Goal: Task Accomplishment & Management: Manage account settings

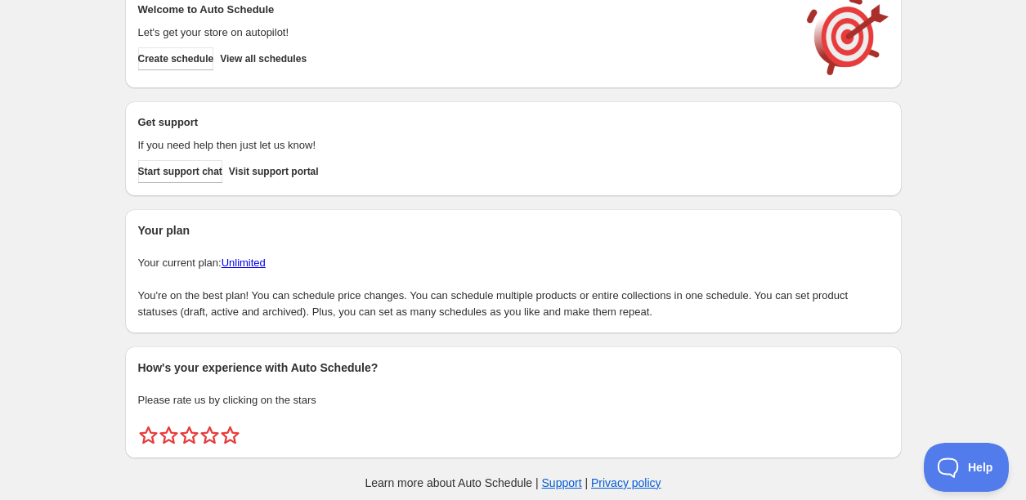
scroll to position [47, 0]
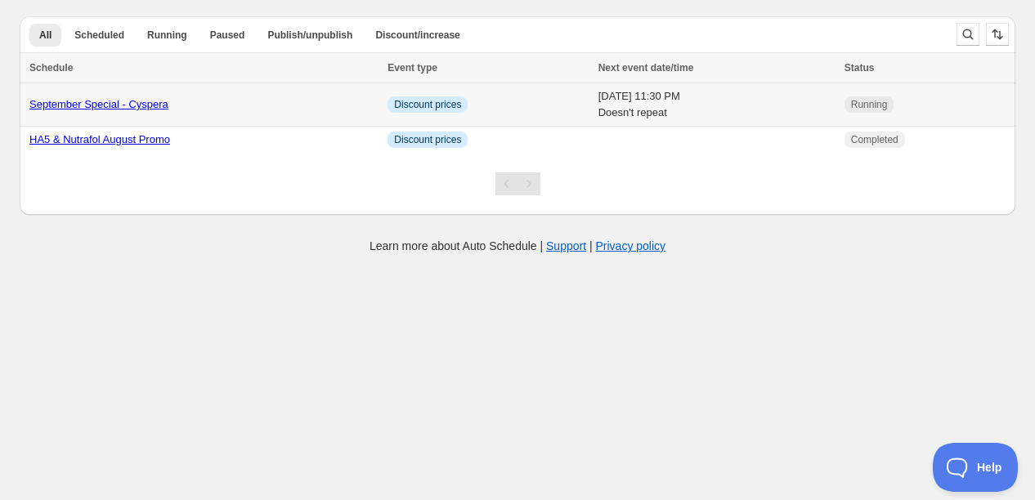
click at [157, 105] on link "September Special - Cyspera" at bounding box center [98, 104] width 139 height 12
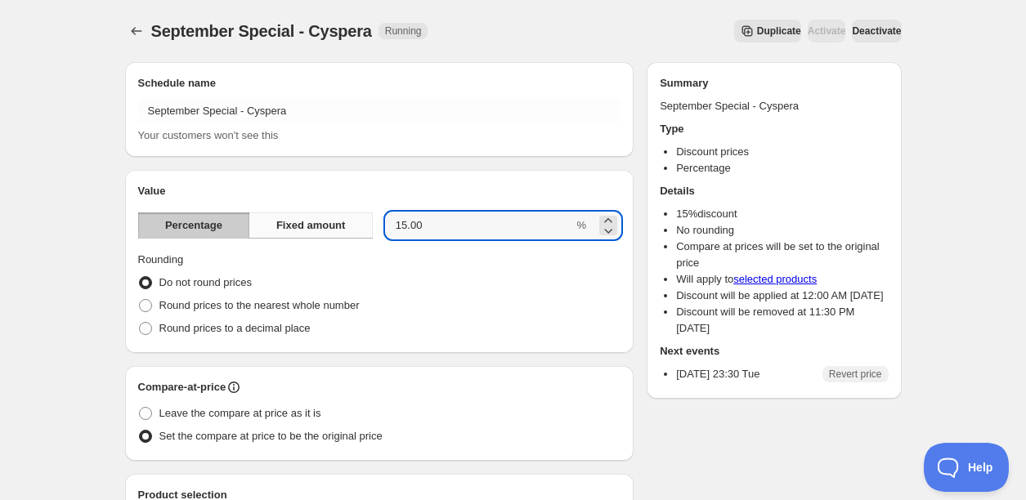
drag, startPoint x: 433, startPoint y: 233, endPoint x: 340, endPoint y: 217, distance: 93.8
click at [344, 218] on div "Percentage Fixed amount 15.00 %" at bounding box center [379, 226] width 483 height 26
type input "20"
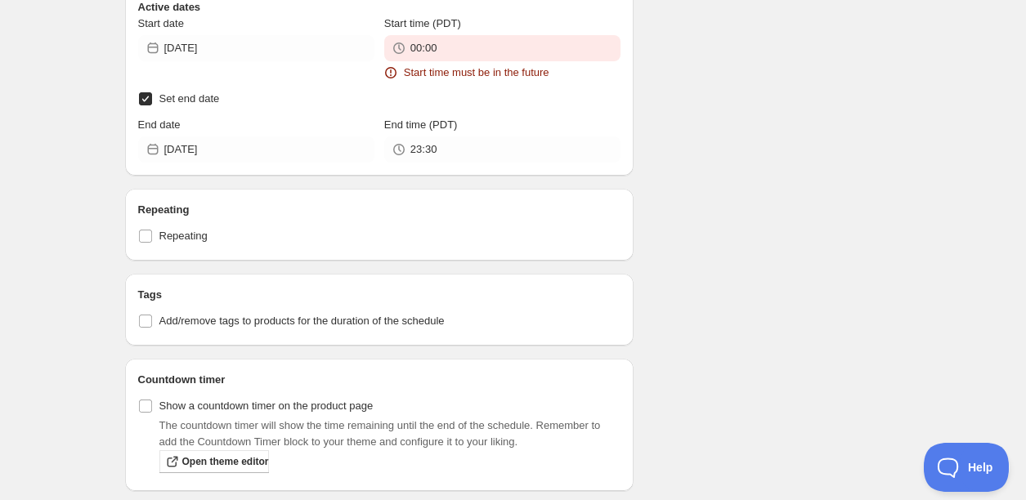
scroll to position [661, 0]
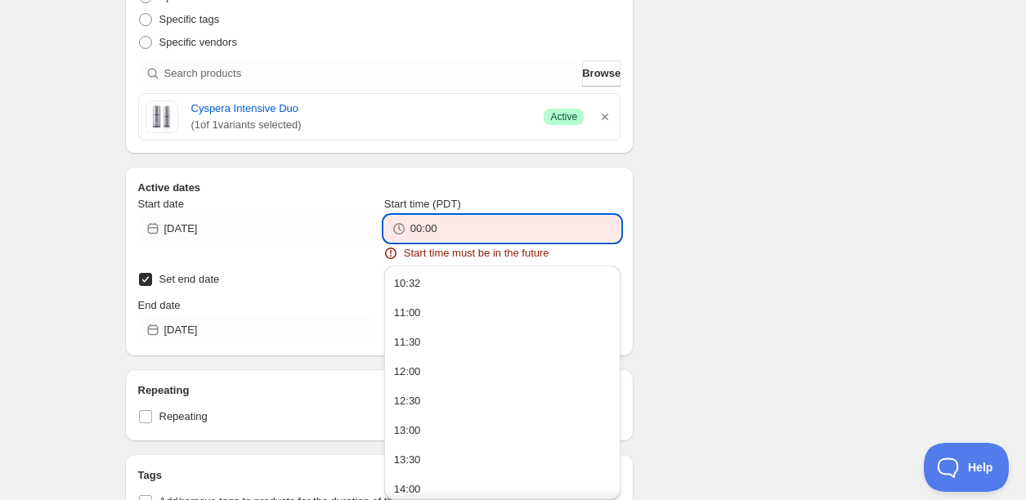
click at [450, 233] on input "00:00" at bounding box center [515, 229] width 210 height 26
click at [548, 285] on button "10:32" at bounding box center [502, 284] width 226 height 26
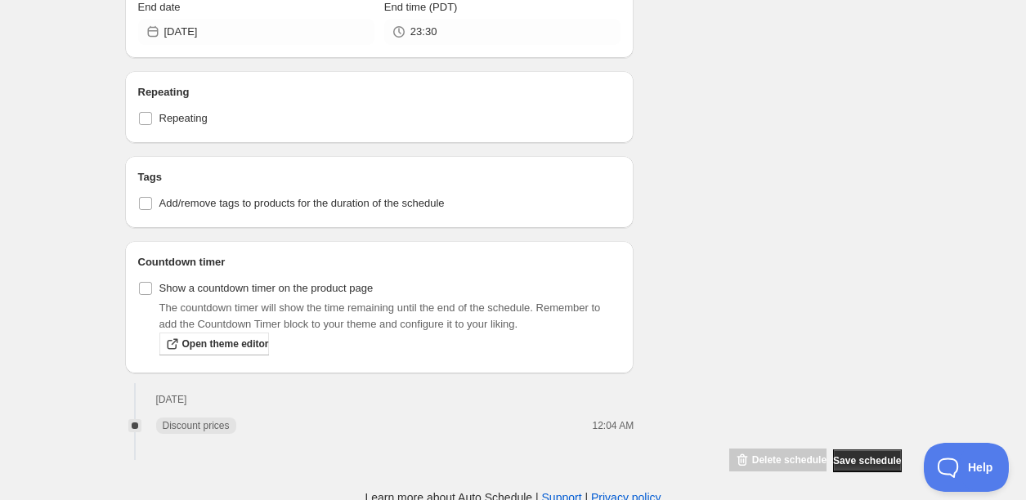
scroll to position [963, 0]
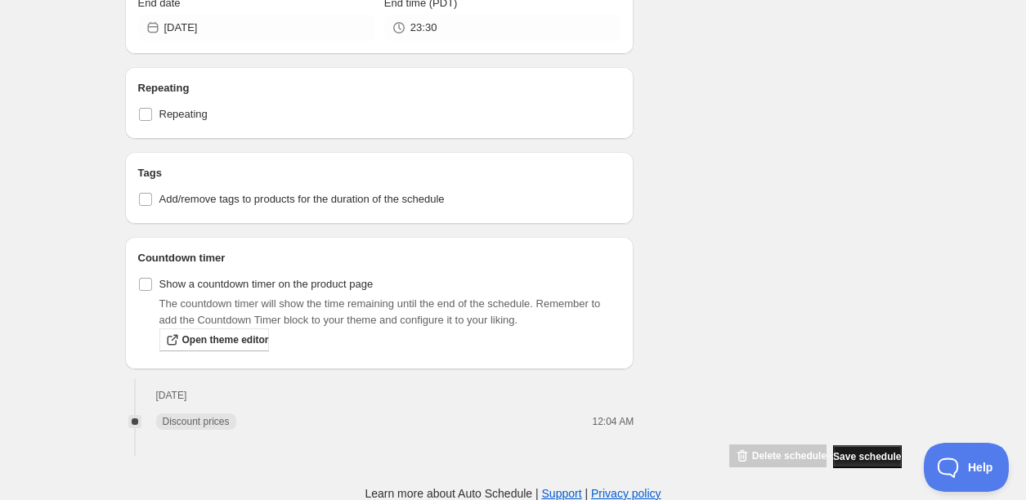
click at [875, 452] on span "Save schedule" at bounding box center [867, 456] width 68 height 13
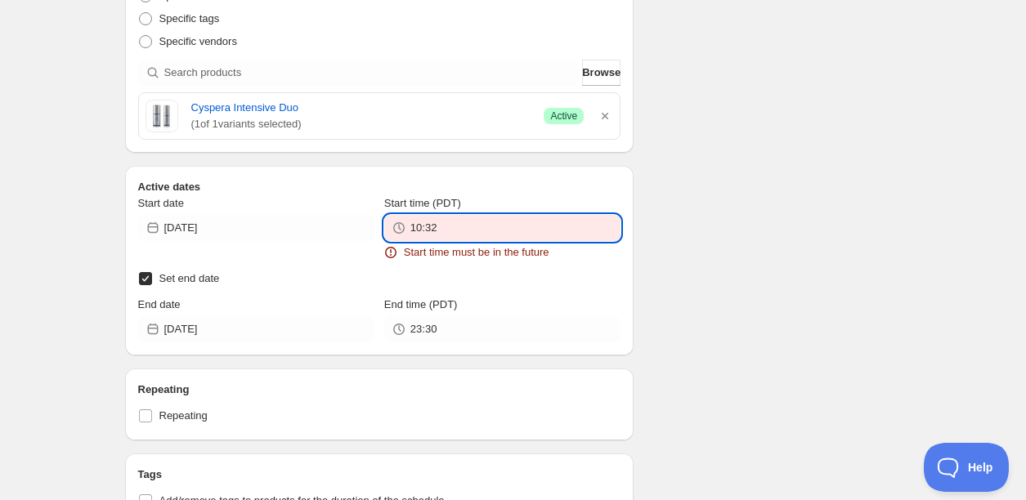
click at [441, 230] on input "10:32" at bounding box center [515, 228] width 210 height 26
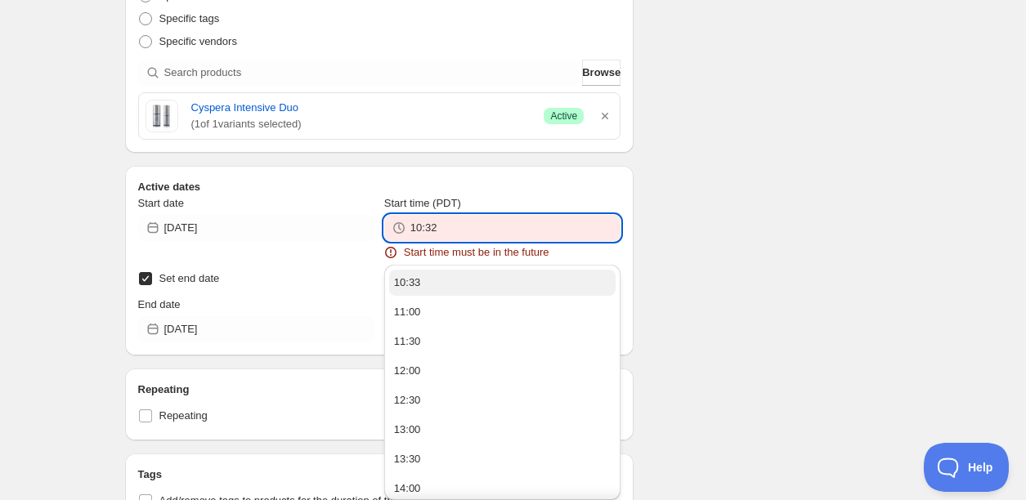
click at [438, 278] on button "10:33" at bounding box center [502, 283] width 226 height 26
type input "10:33"
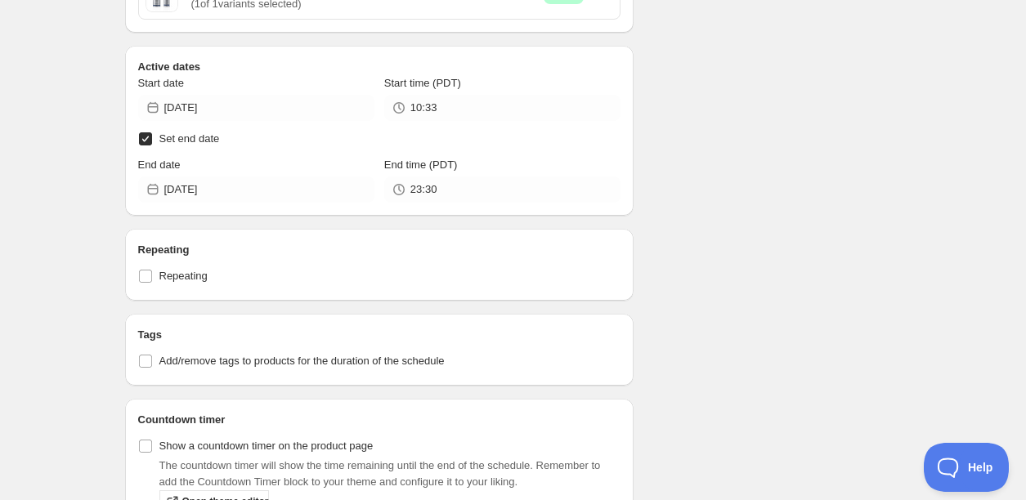
scroll to position [943, 0]
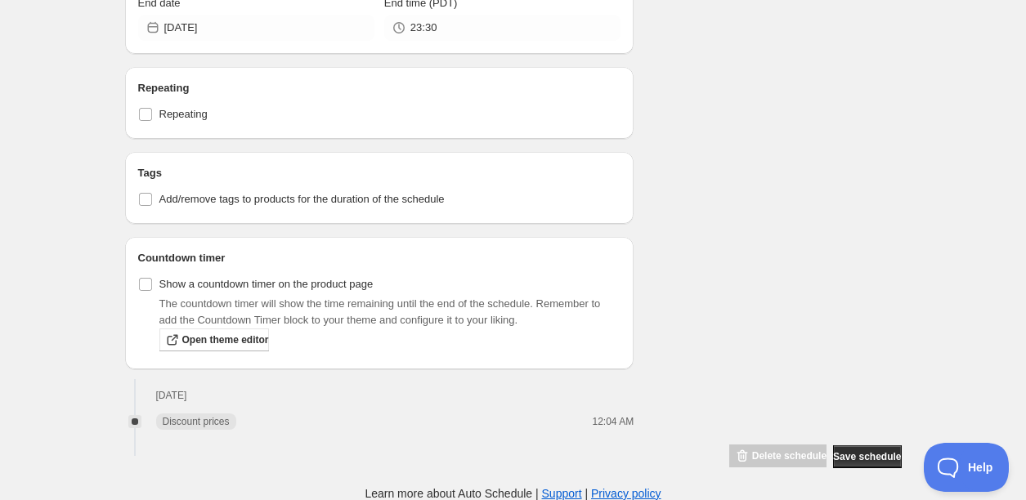
click at [865, 446] on button "Save schedule" at bounding box center [867, 457] width 68 height 23
click at [869, 452] on span "Save schedule" at bounding box center [867, 456] width 68 height 13
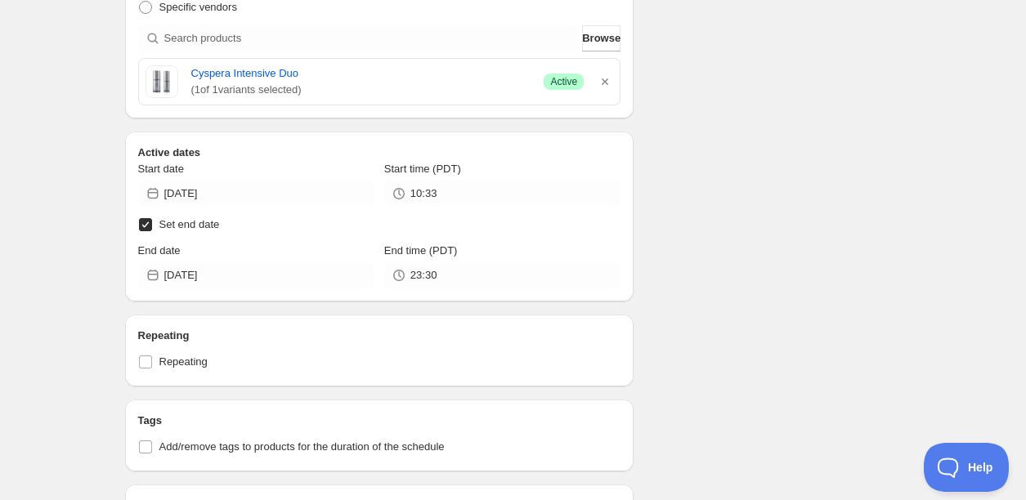
scroll to position [0, 0]
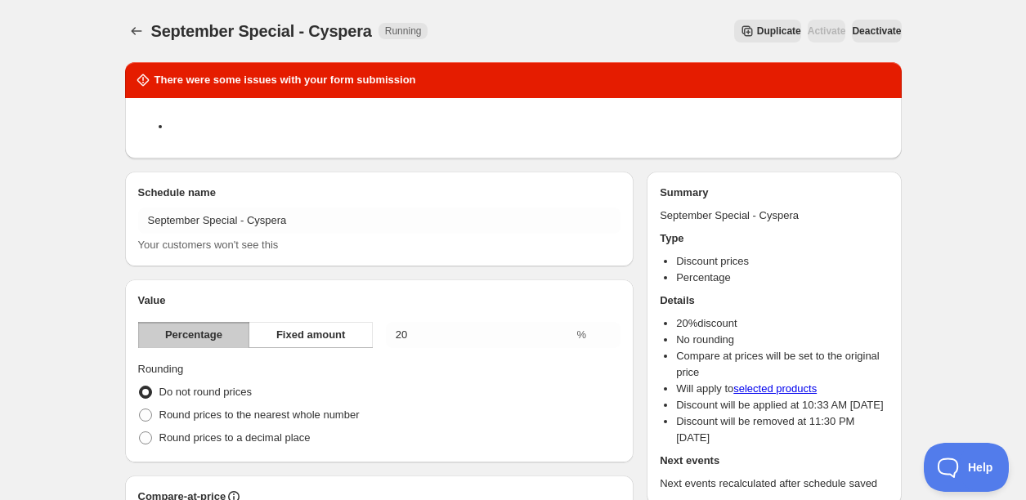
click at [867, 29] on span "Deactivate" at bounding box center [876, 31] width 49 height 13
click at [808, 33] on span "Activate" at bounding box center [827, 31] width 38 height 13
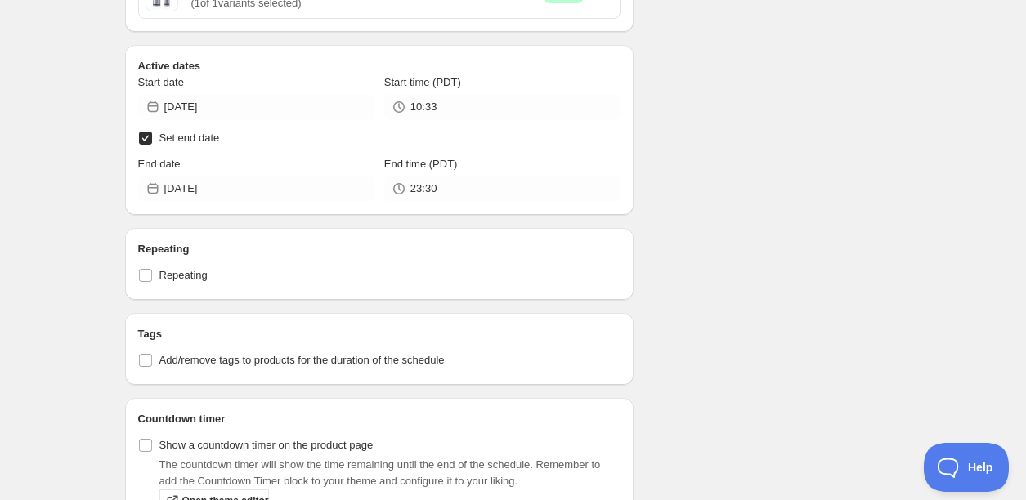
scroll to position [950, 0]
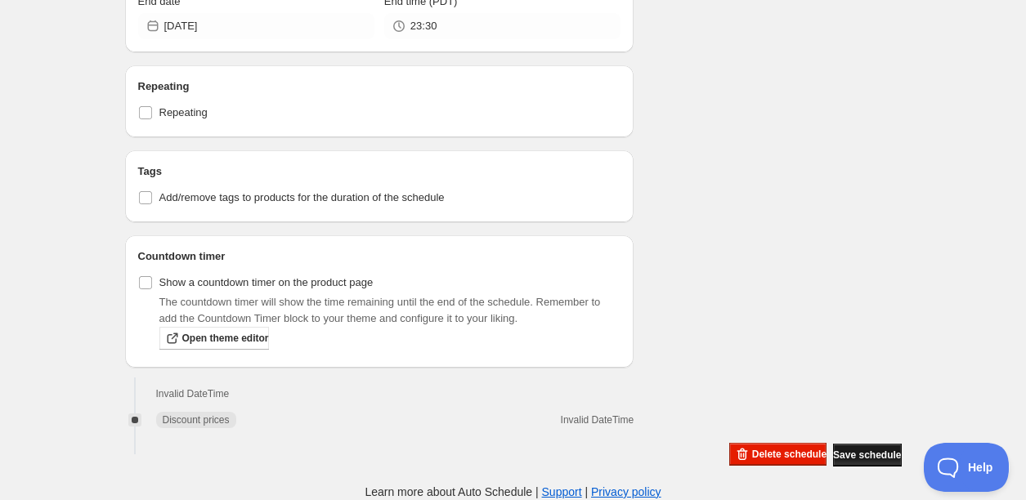
click at [867, 448] on button "Save schedule" at bounding box center [867, 455] width 68 height 23
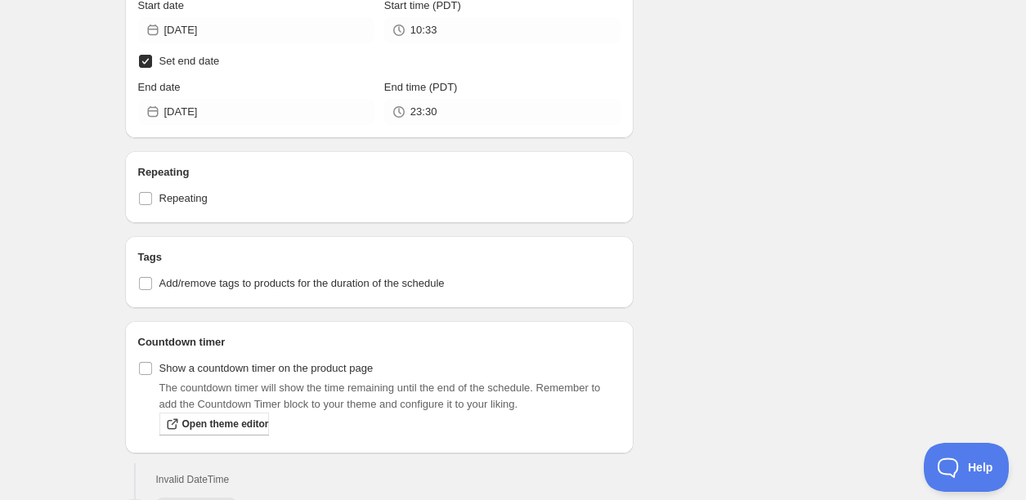
scroll to position [847, 0]
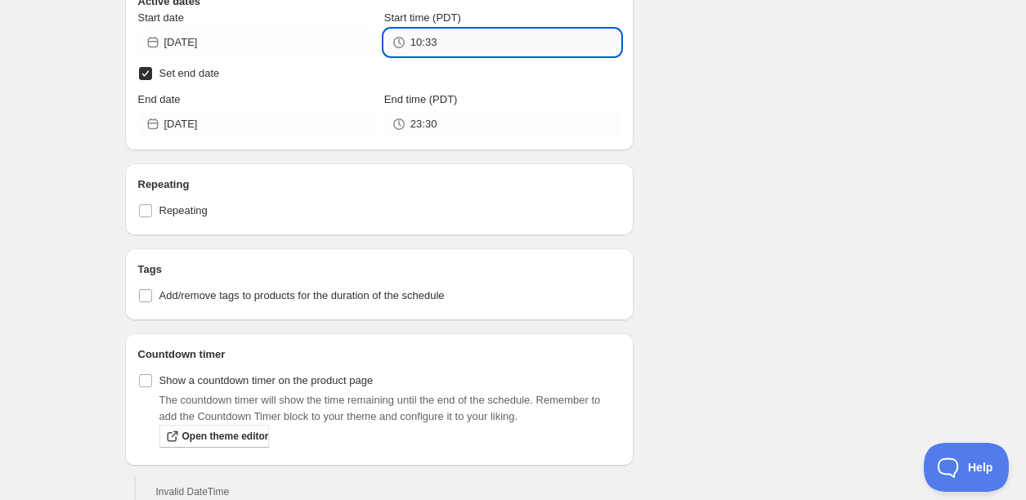
click at [553, 44] on input "10:33" at bounding box center [515, 42] width 210 height 26
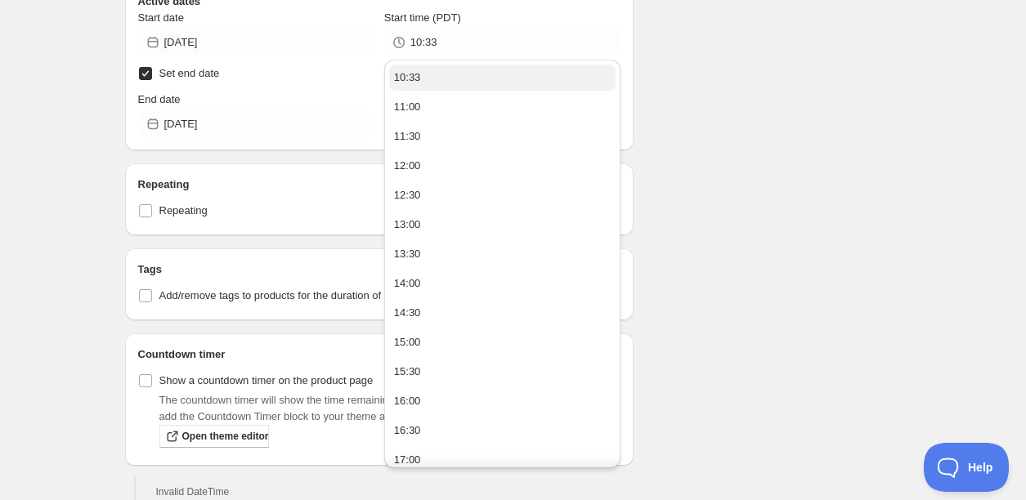
click at [515, 81] on button "10:33" at bounding box center [502, 78] width 226 height 26
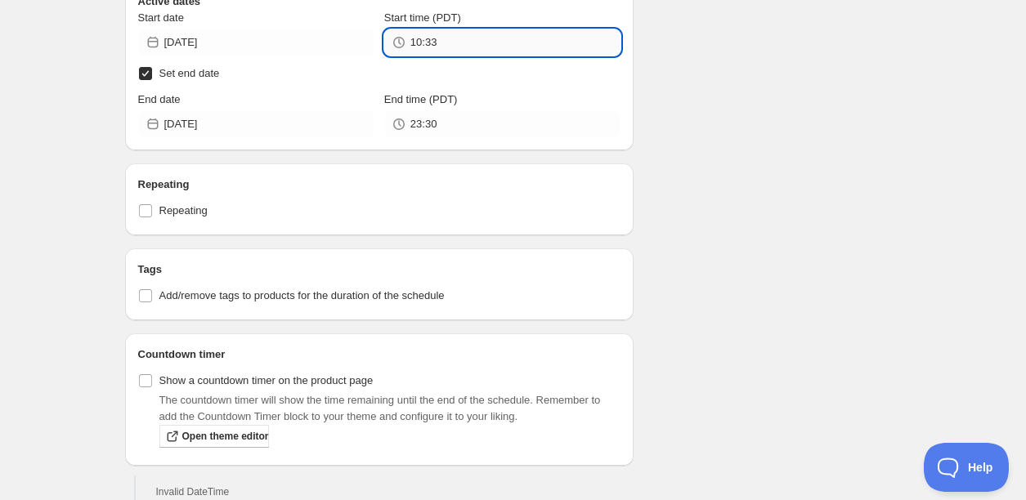
click at [482, 46] on input "10:33" at bounding box center [515, 42] width 210 height 26
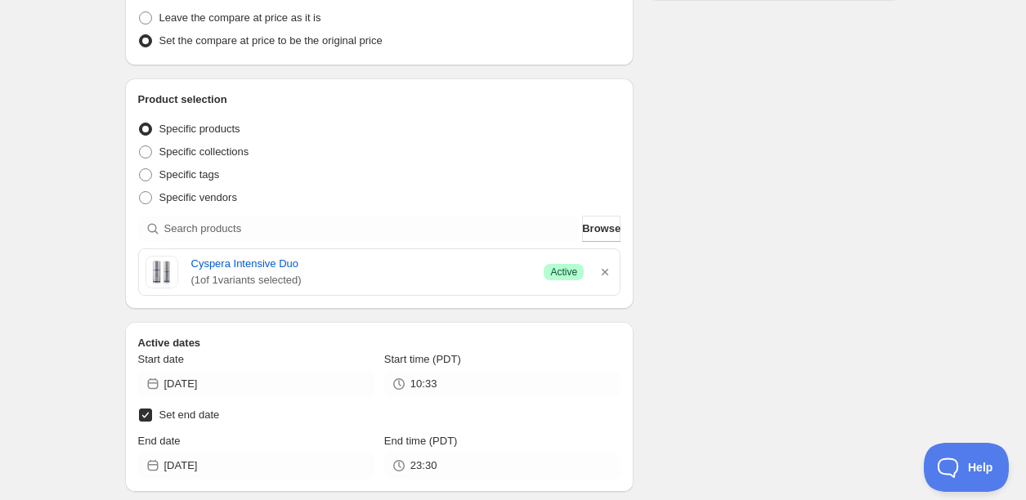
scroll to position [0, 0]
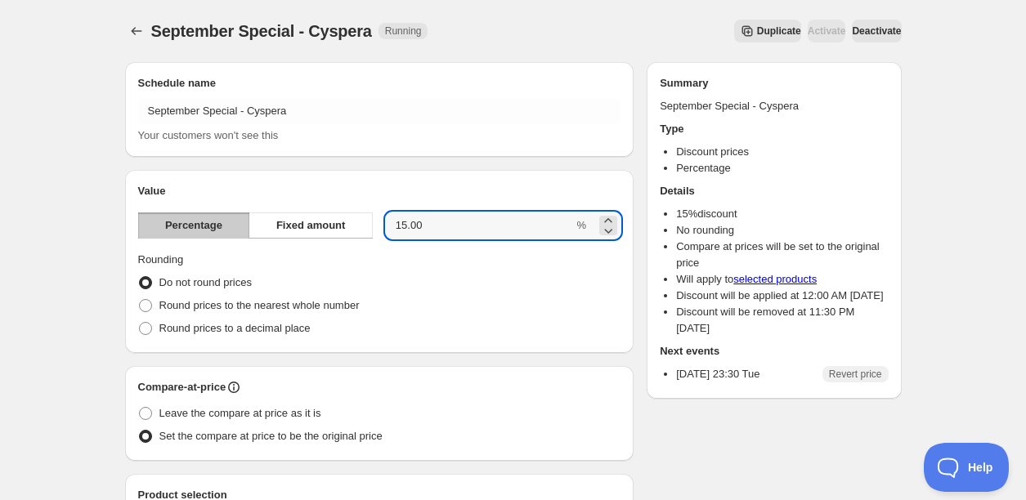
drag, startPoint x: 462, startPoint y: 233, endPoint x: 308, endPoint y: 187, distance: 160.4
click at [320, 202] on div "Value Percentage Fixed amount 15.00 % Rounding Do not round prices Round prices…" at bounding box center [379, 261] width 483 height 157
type input "20"
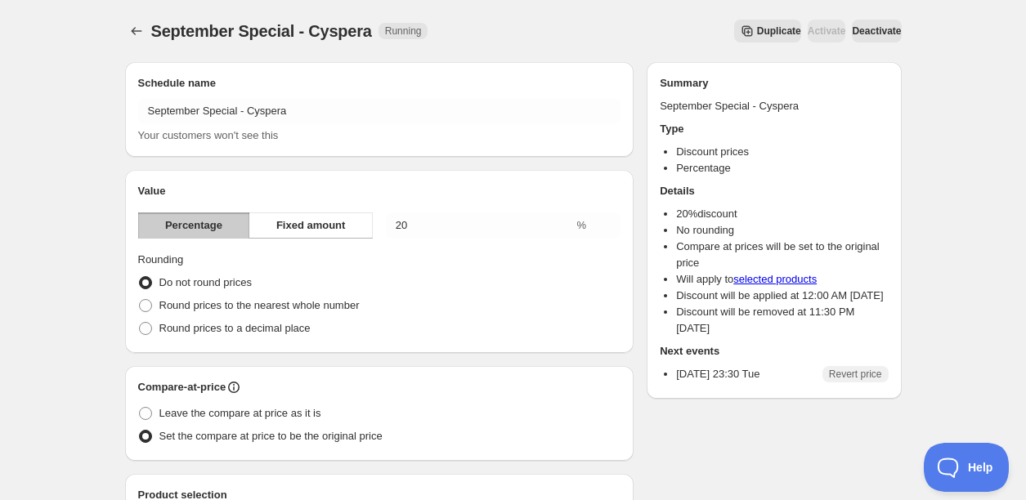
click at [892, 29] on button "Deactivate" at bounding box center [876, 31] width 49 height 23
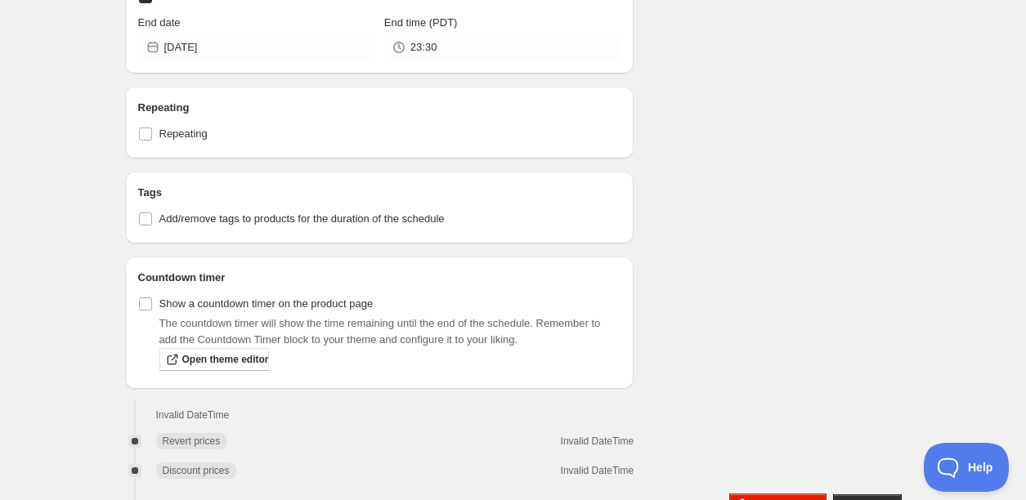
scroll to position [876, 0]
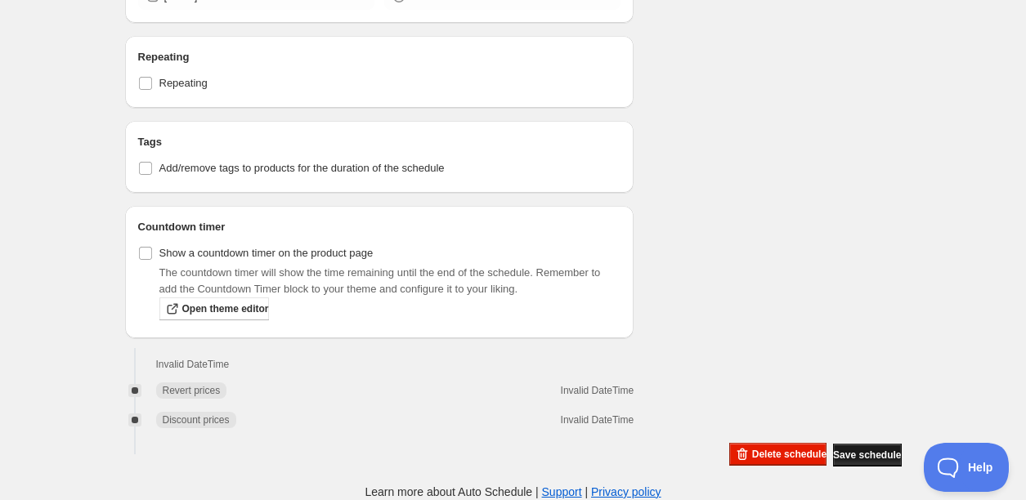
click at [841, 464] on button "Save schedule" at bounding box center [867, 455] width 68 height 23
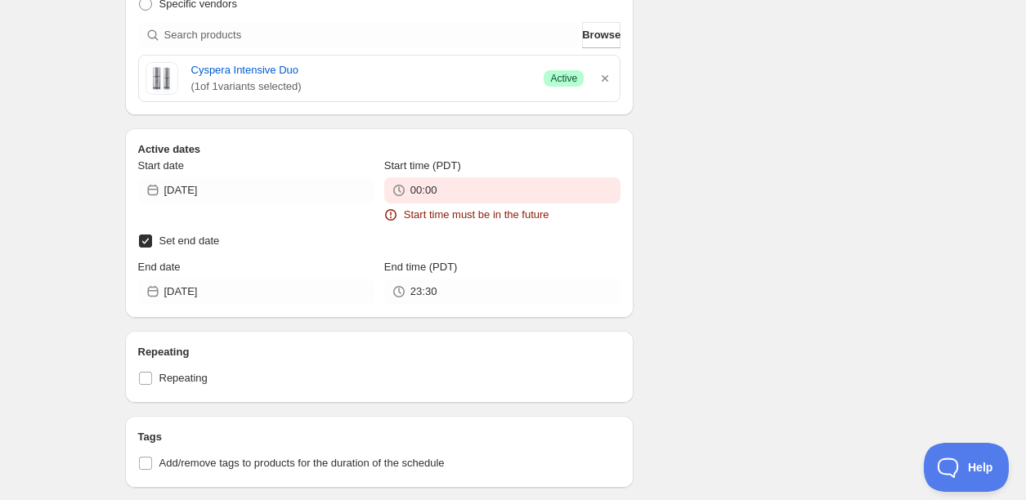
scroll to position [696, 0]
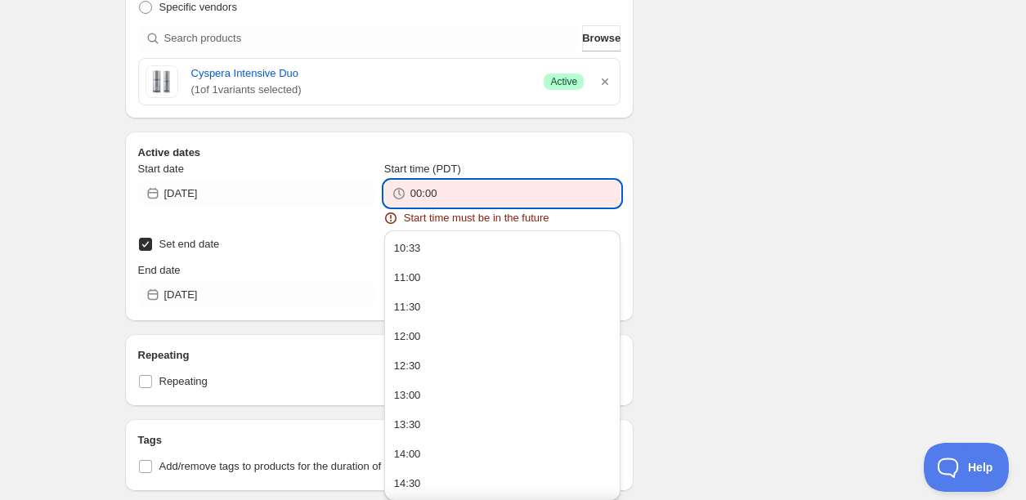
click at [535, 195] on input "00:00" at bounding box center [515, 194] width 210 height 26
click at [463, 255] on button "10:33" at bounding box center [502, 248] width 226 height 26
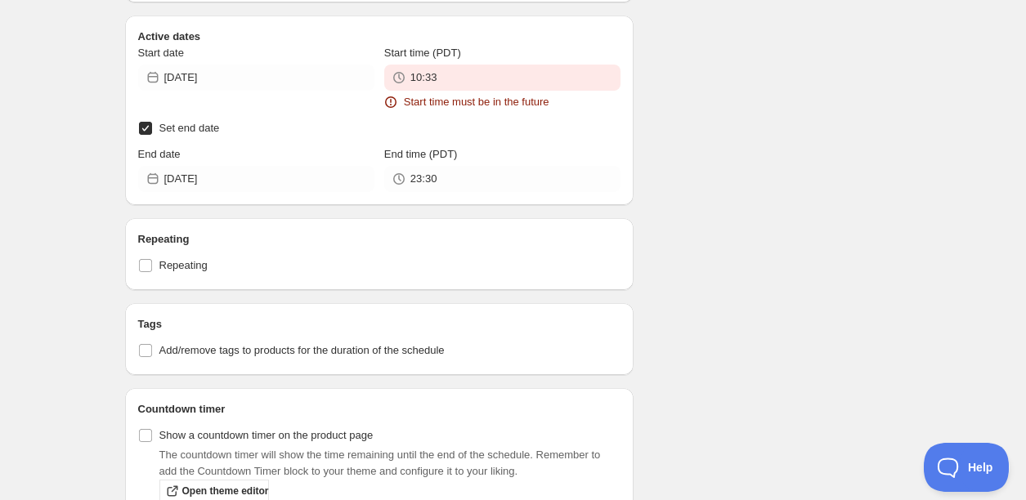
scroll to position [1006, 0]
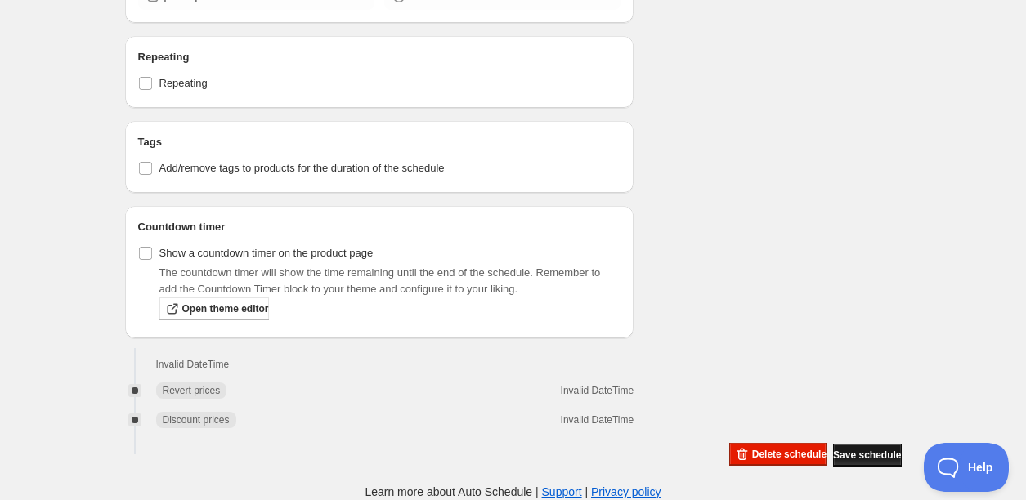
click at [858, 453] on span "Save schedule" at bounding box center [867, 455] width 68 height 13
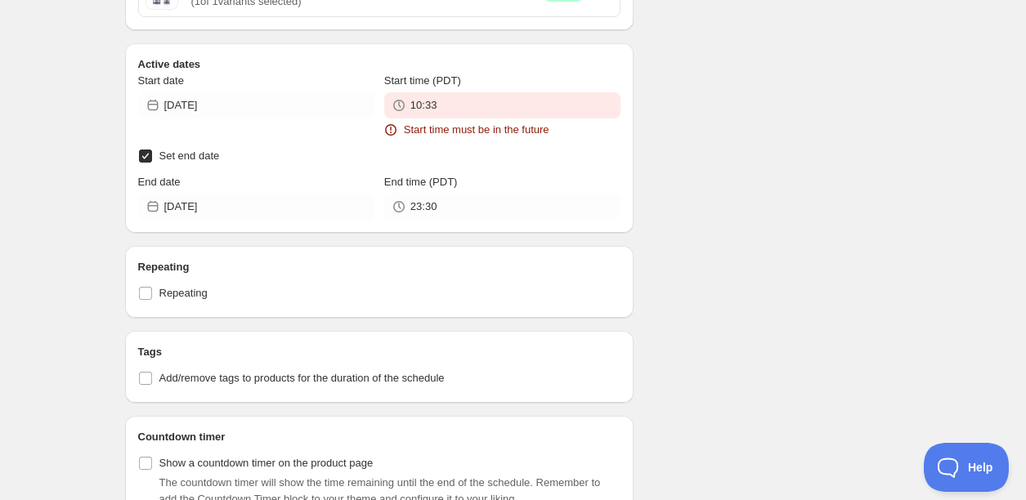
scroll to position [785, 0]
click at [533, 120] on div "Start time (PDT) 10:33 Start time must be in the future" at bounding box center [502, 104] width 236 height 65
click at [493, 102] on input "10:33" at bounding box center [515, 105] width 210 height 26
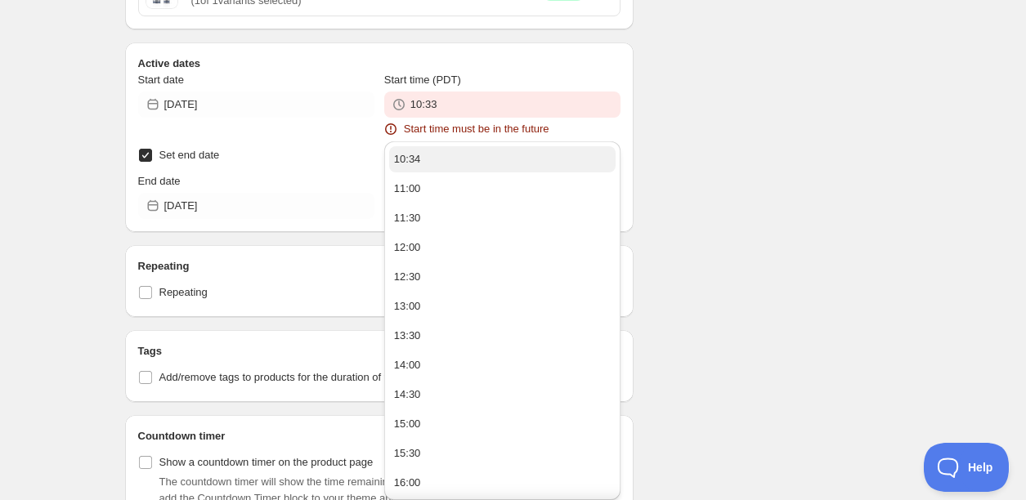
click at [464, 160] on button "10:34" at bounding box center [502, 159] width 226 height 26
type input "10:34"
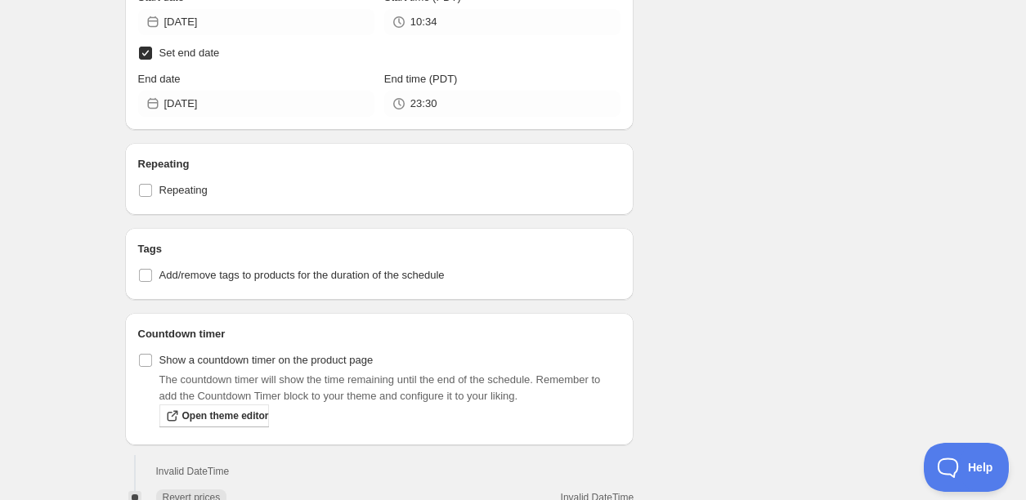
scroll to position [986, 0]
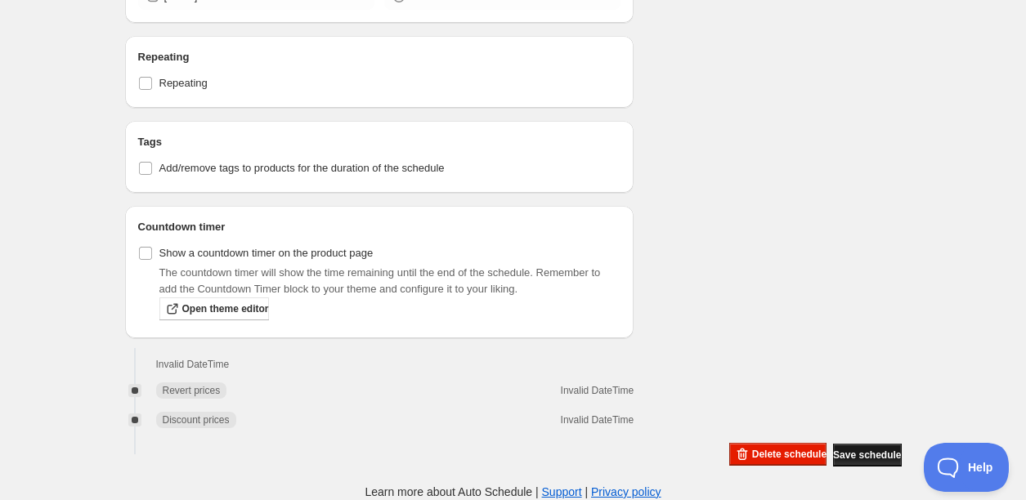
click at [864, 464] on button "Save schedule" at bounding box center [867, 455] width 68 height 23
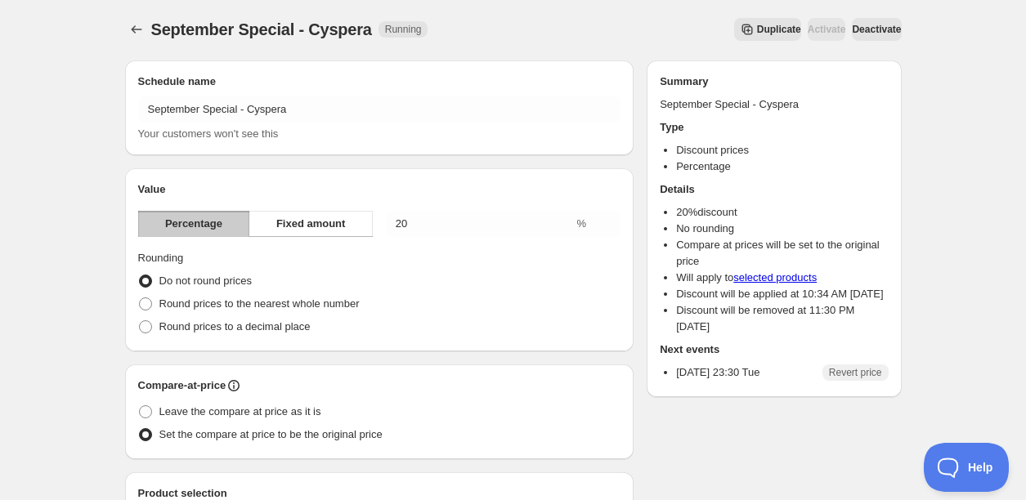
scroll to position [3, 0]
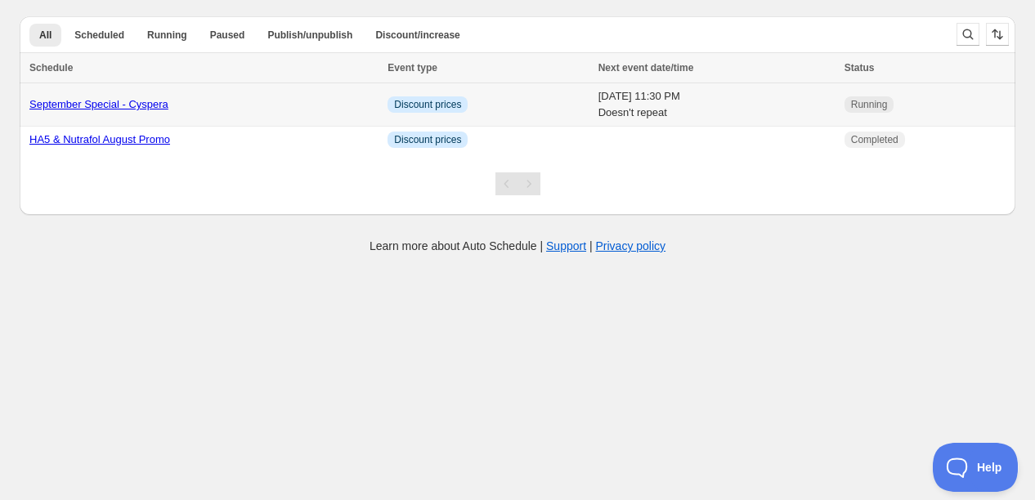
click at [141, 103] on link "September Special - Cyspera" at bounding box center [98, 104] width 139 height 12
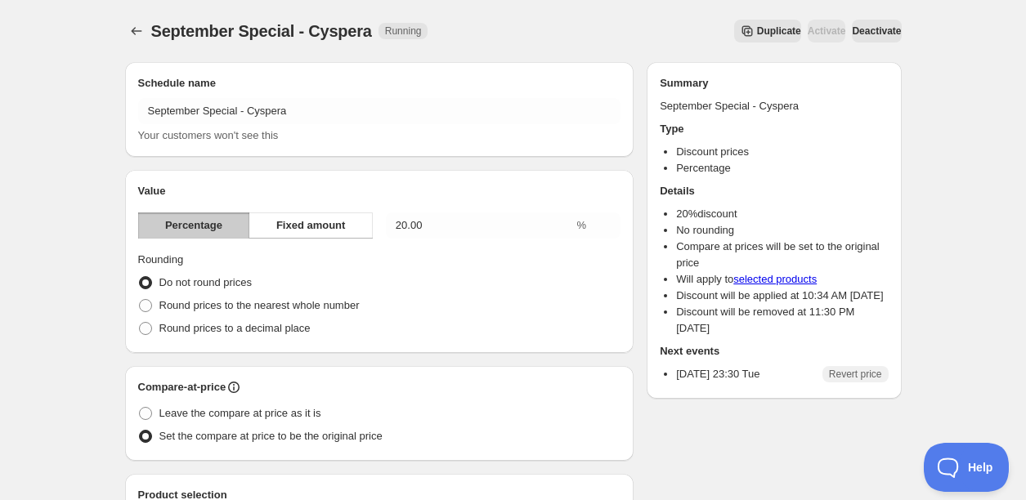
click at [859, 34] on span "Deactivate" at bounding box center [876, 31] width 49 height 13
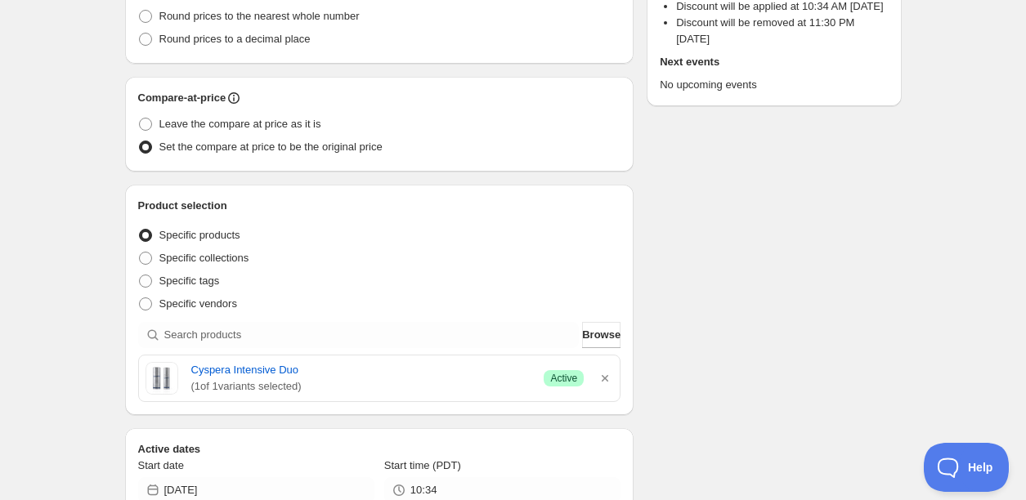
scroll to position [554, 0]
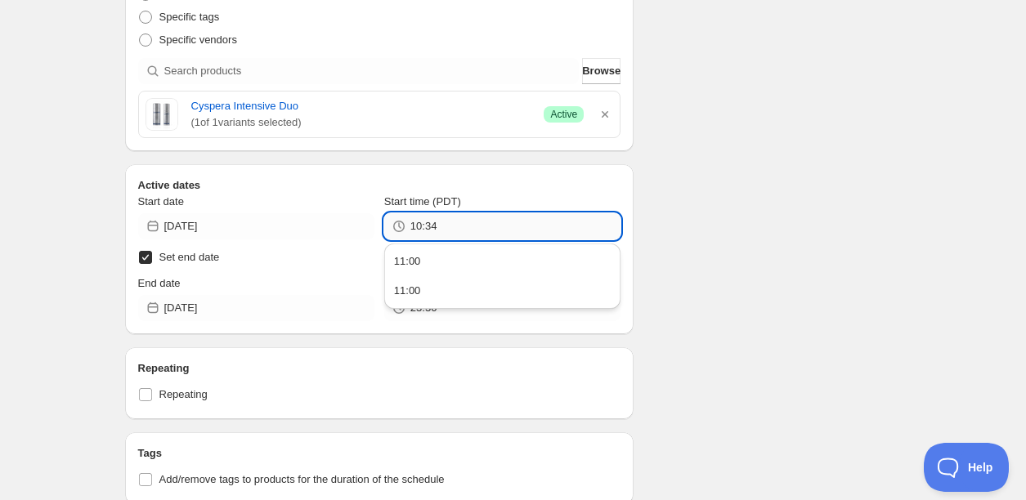
click at [553, 226] on input "10:34" at bounding box center [515, 226] width 210 height 26
click at [496, 269] on button "11:00" at bounding box center [502, 262] width 226 height 26
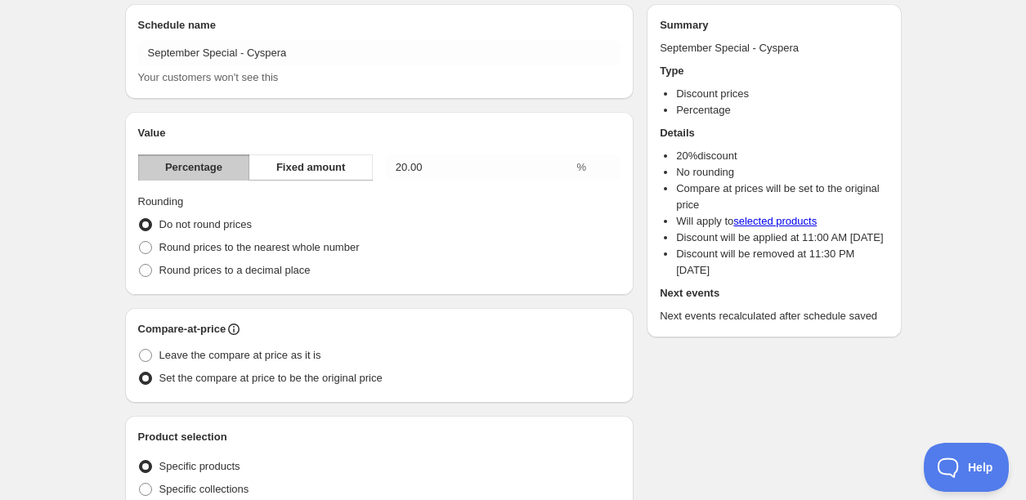
scroll to position [0, 0]
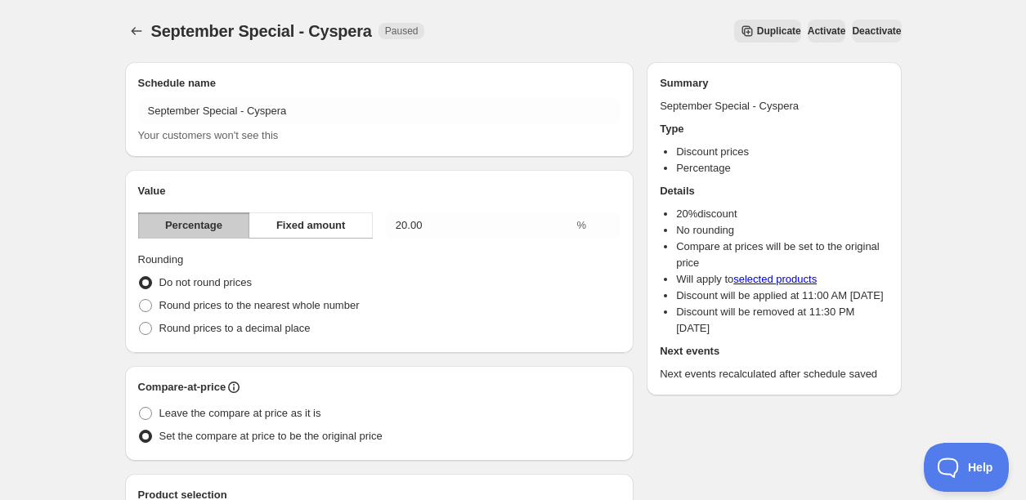
click at [808, 29] on span "Activate" at bounding box center [827, 31] width 38 height 13
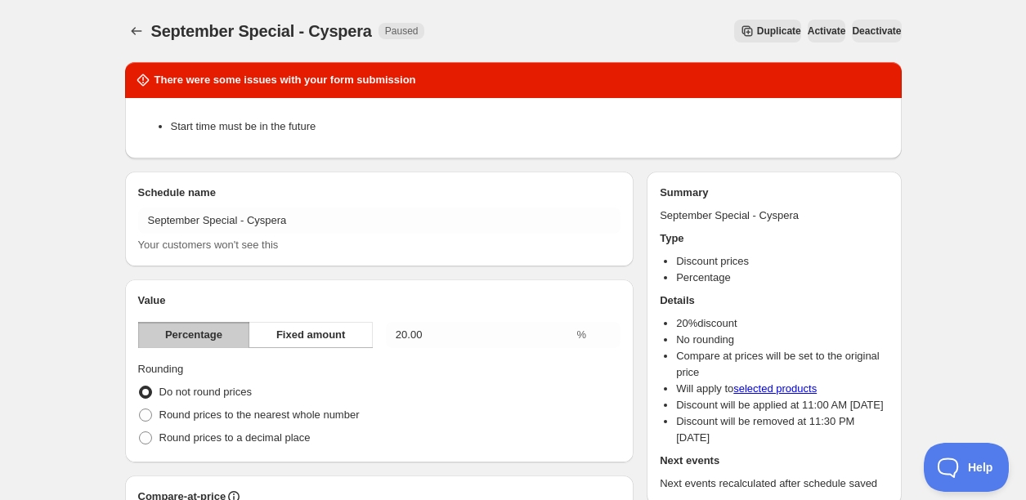
scroll to position [500, 0]
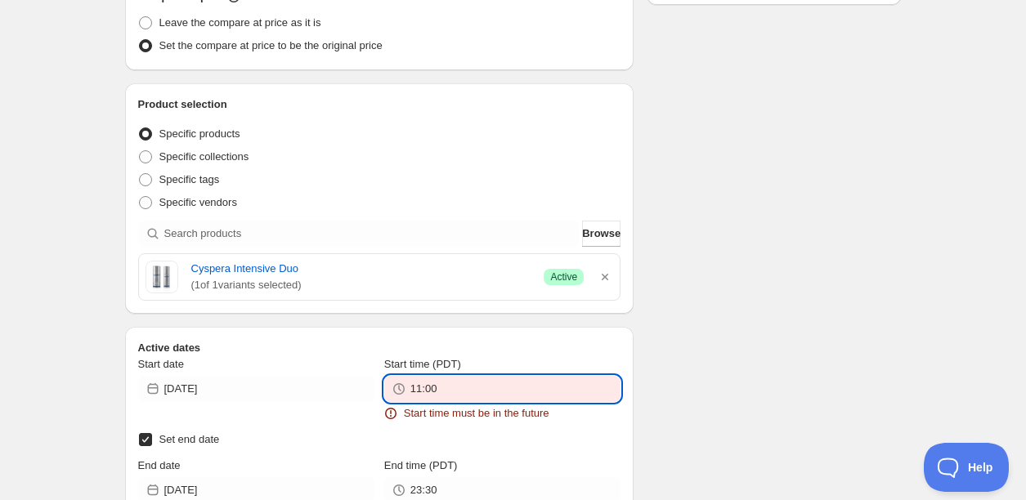
click at [499, 393] on input "11:00" at bounding box center [515, 389] width 210 height 26
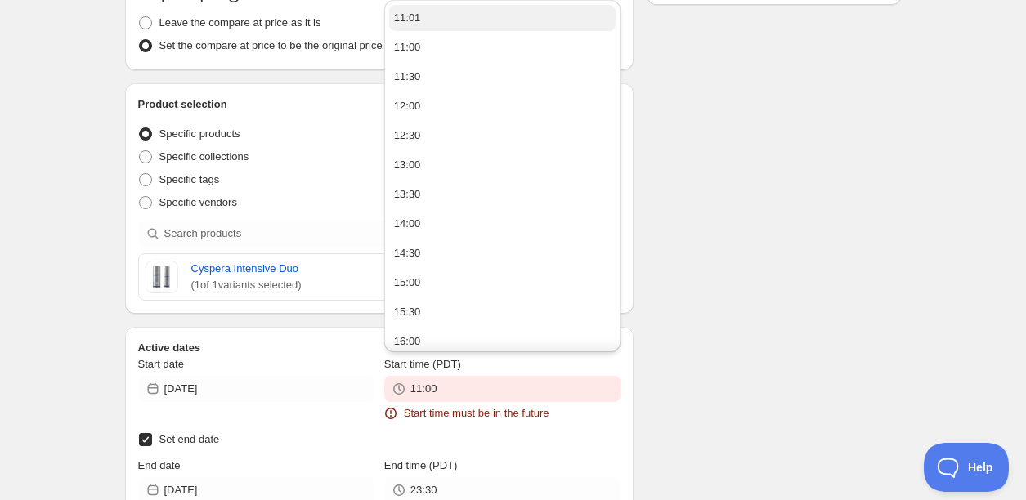
click at [454, 15] on button "11:01" at bounding box center [502, 18] width 226 height 26
type input "11:01"
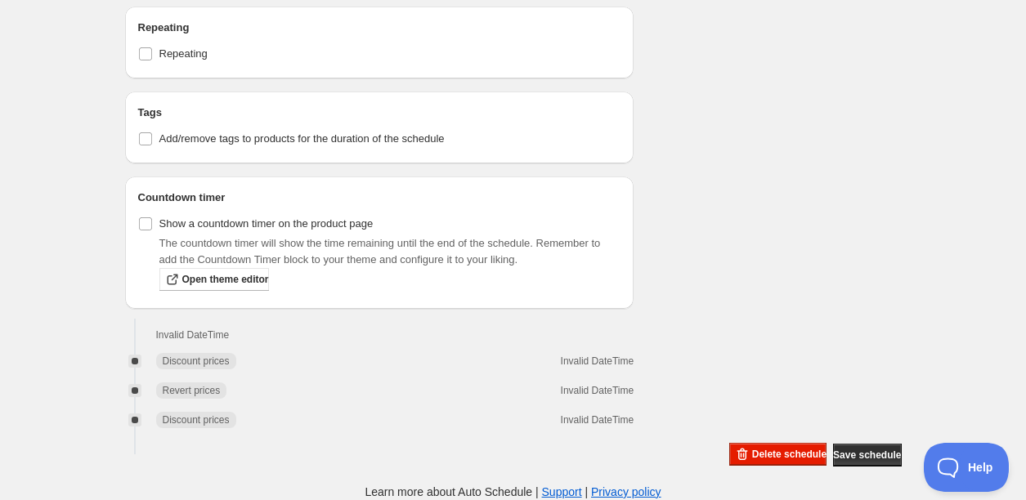
scroll to position [1022, 0]
click at [858, 453] on span "Save schedule" at bounding box center [867, 455] width 68 height 13
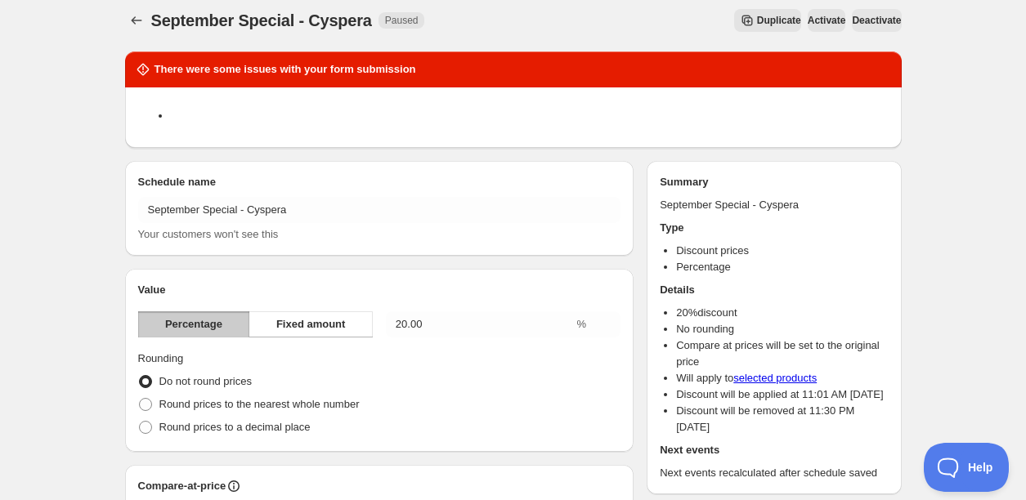
scroll to position [0, 0]
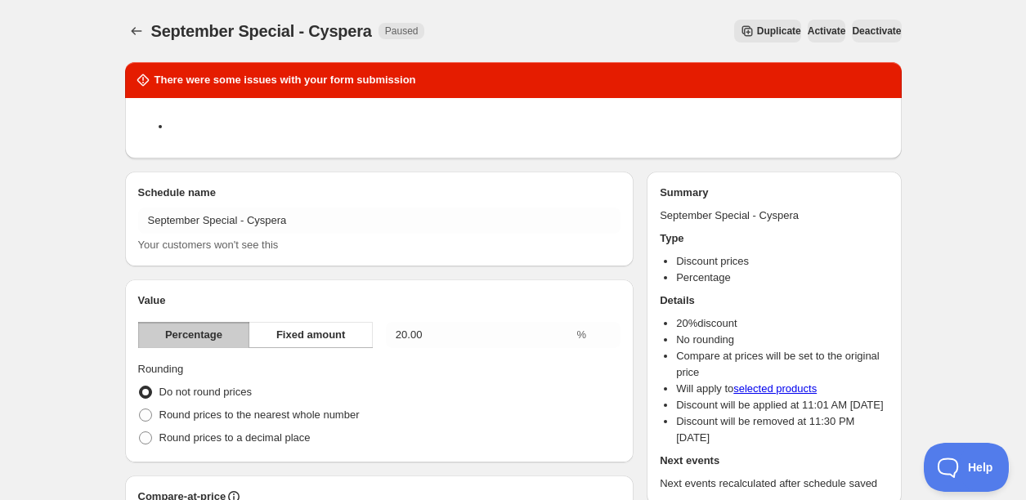
click at [858, 34] on div "Deactivate" at bounding box center [876, 31] width 49 height 23
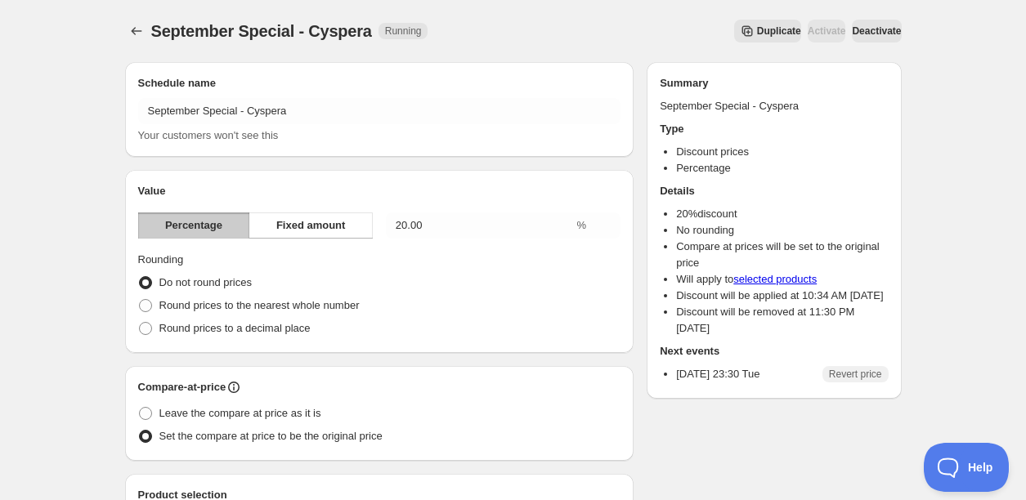
click at [885, 29] on span "Deactivate" at bounding box center [876, 31] width 49 height 13
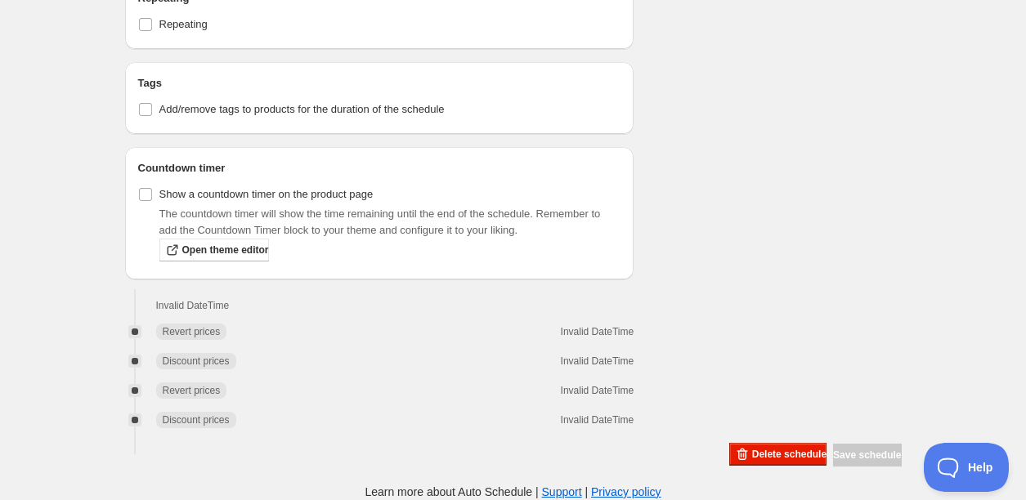
type input "[DATE]"
type input "12:30"
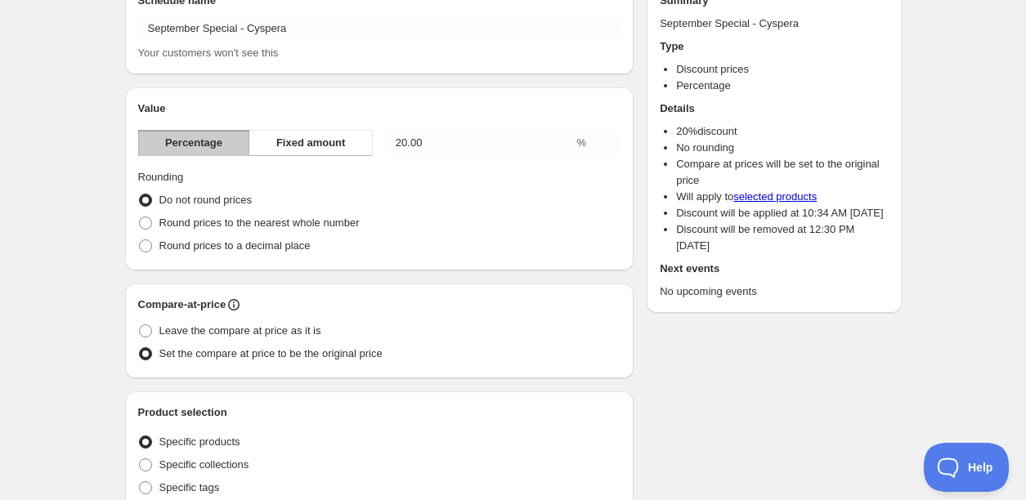
scroll to position [307, 0]
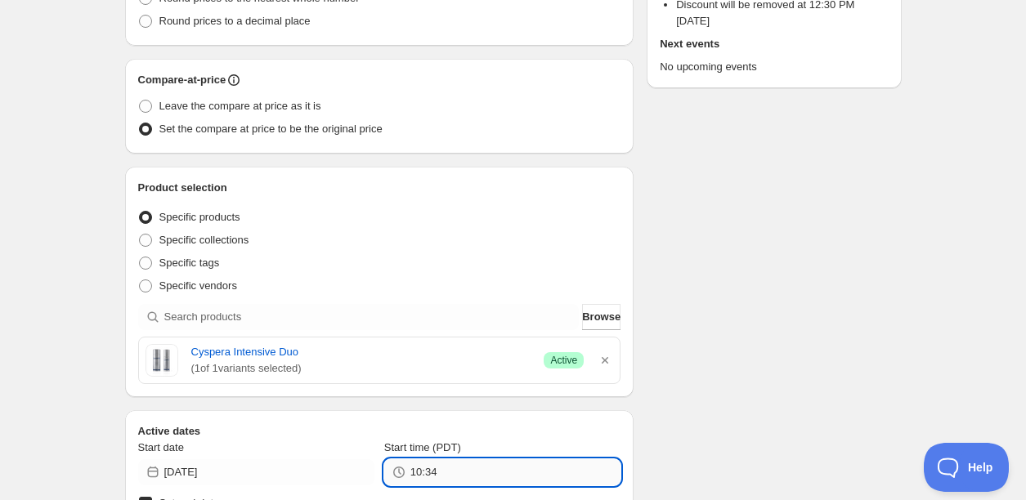
click at [590, 466] on input "10:34" at bounding box center [515, 472] width 210 height 26
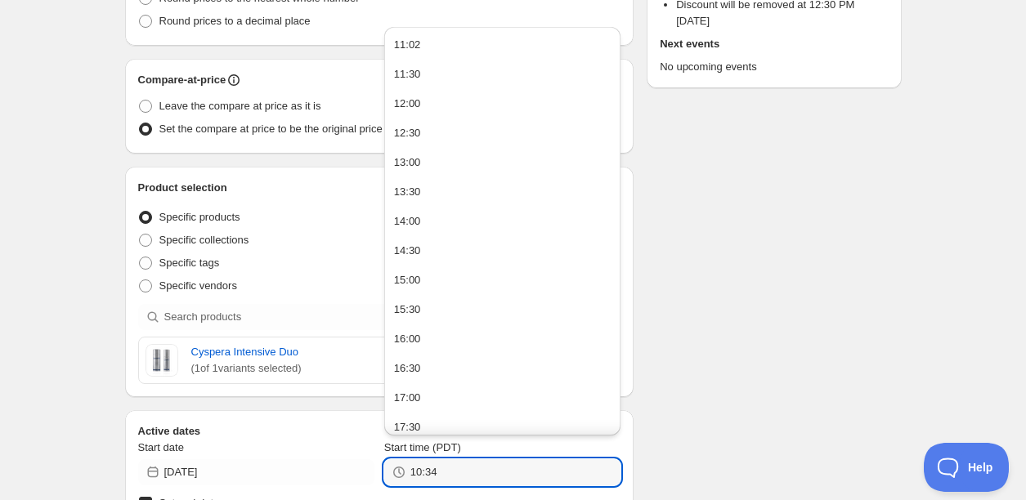
click at [526, 57] on ul "11:02 11:30 12:00 12:30 13:00 13:30 14:00 14:30 15:00 15:30 16:00 16:30 17:00 1…" at bounding box center [502, 413] width 226 height 762
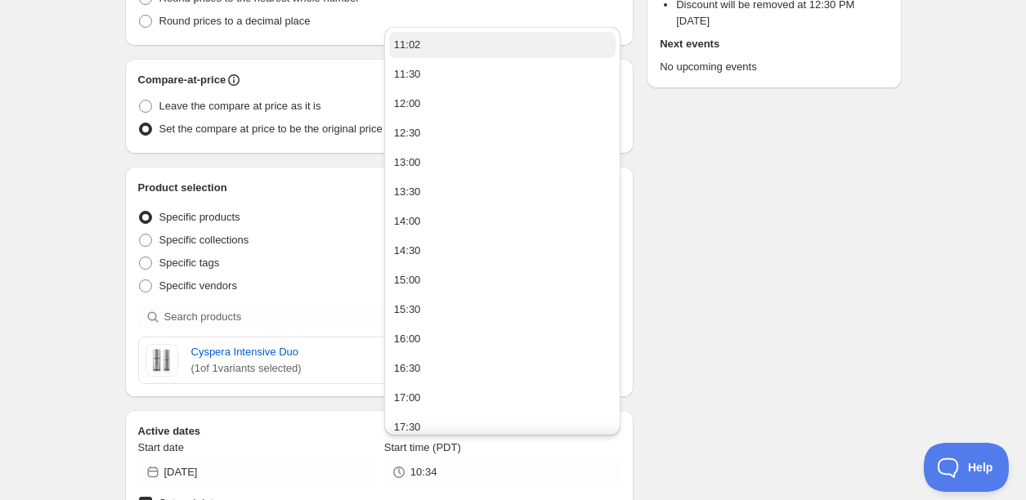
click at [490, 49] on button "11:02" at bounding box center [502, 45] width 226 height 26
type input "11:02"
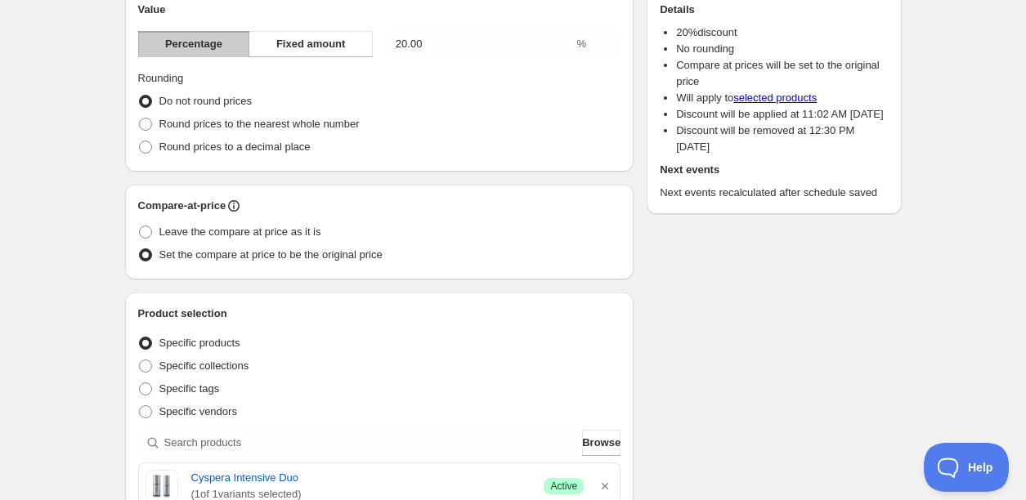
scroll to position [0, 0]
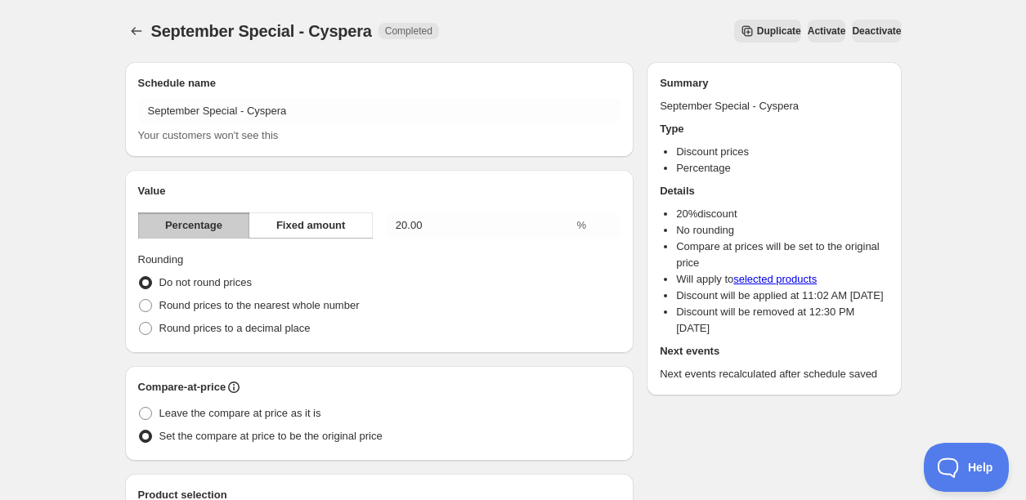
click at [808, 29] on span "Activate" at bounding box center [827, 31] width 38 height 13
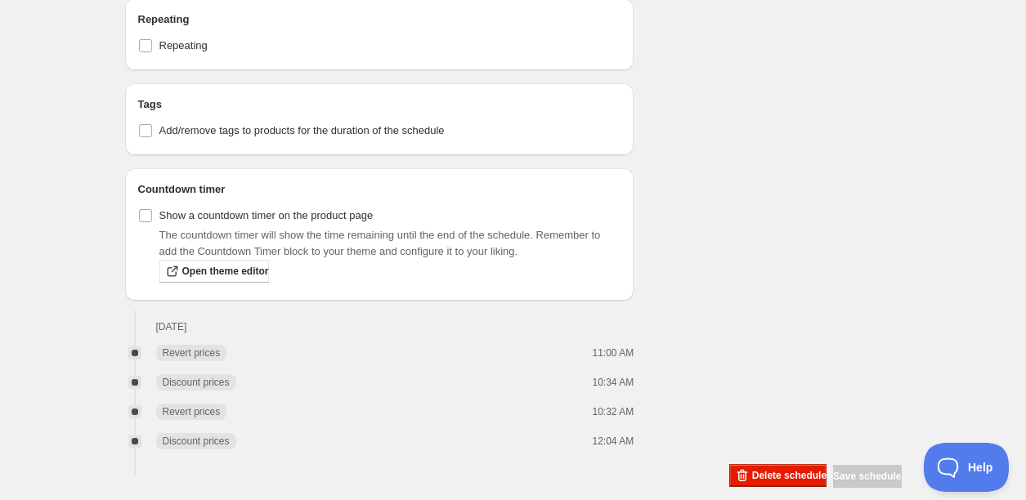
scroll to position [922, 0]
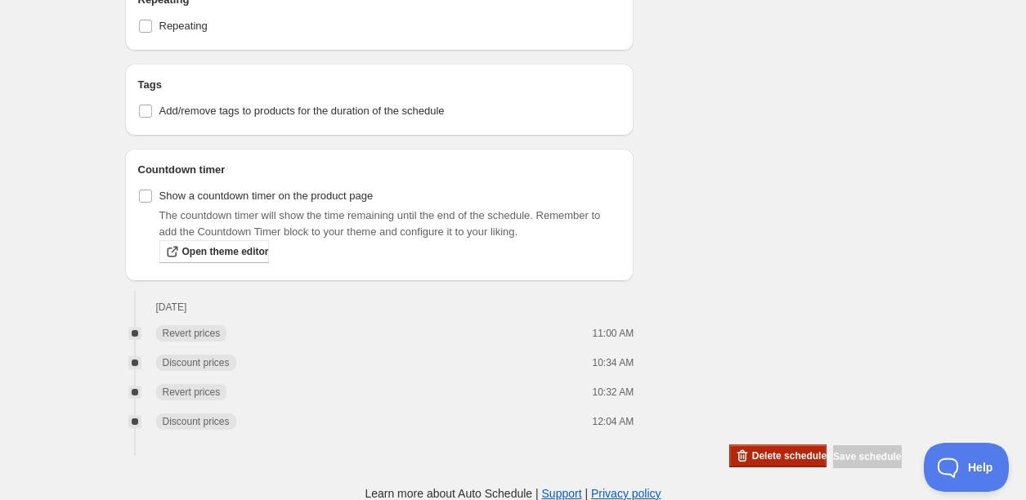
click at [752, 450] on span "Delete schedule" at bounding box center [789, 456] width 74 height 13
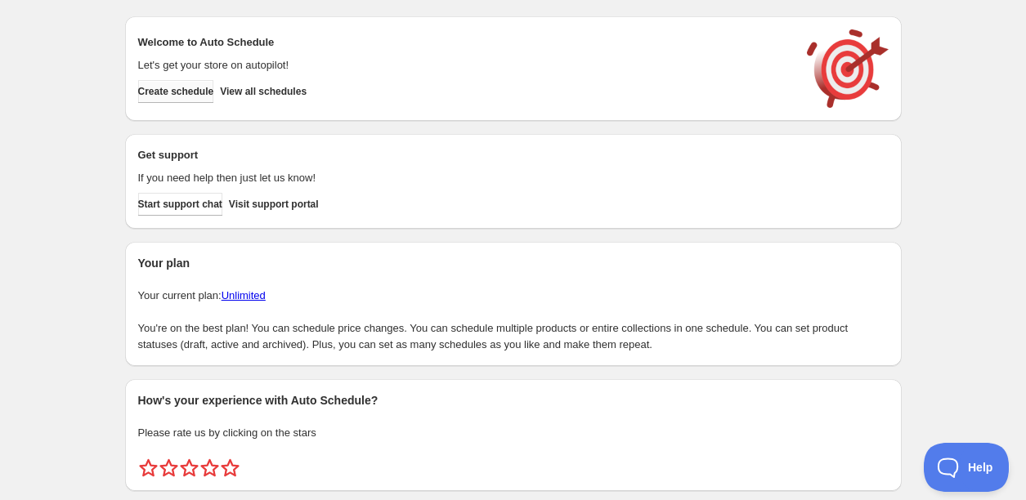
click at [213, 92] on span "Create schedule" at bounding box center [176, 91] width 76 height 13
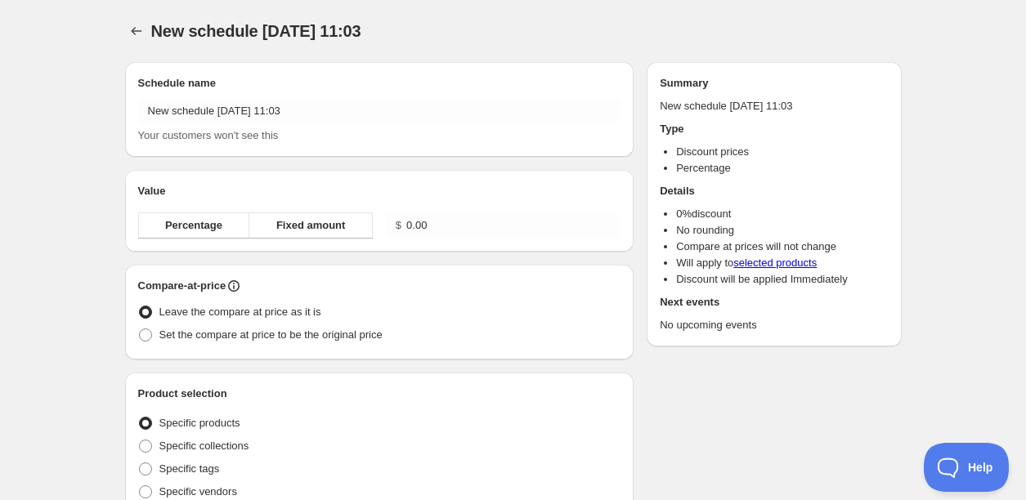
radio input "true"
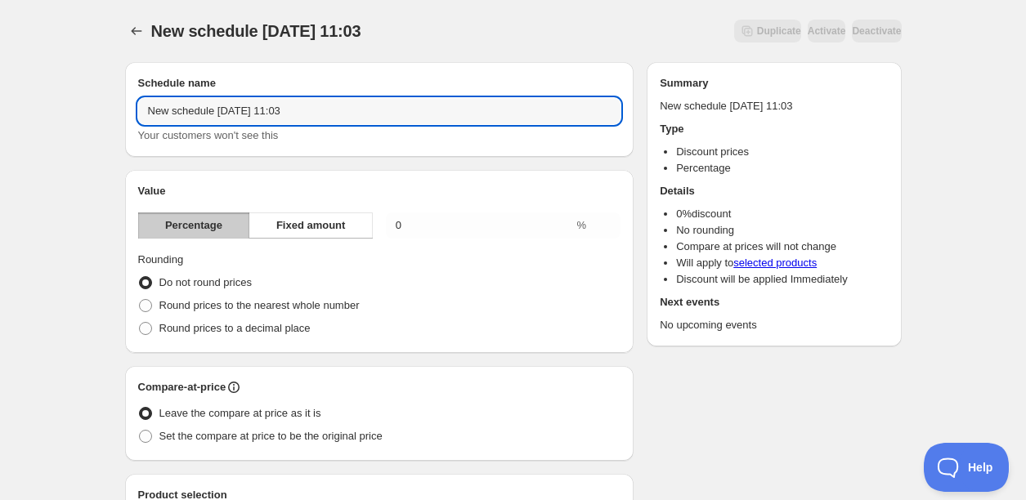
drag, startPoint x: 325, startPoint y: 113, endPoint x: 77, endPoint y: 109, distance: 247.8
type input "Cyspera - September Discount"
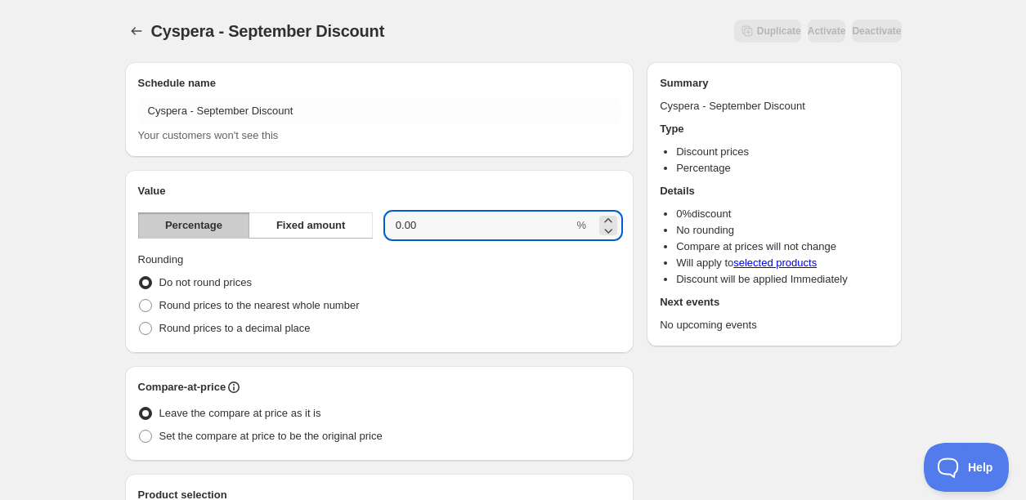
drag, startPoint x: 419, startPoint y: 227, endPoint x: 273, endPoint y: 209, distance: 147.4
click at [316, 222] on div "Percentage Fixed amount 0.00 %" at bounding box center [379, 226] width 483 height 26
type input "20"
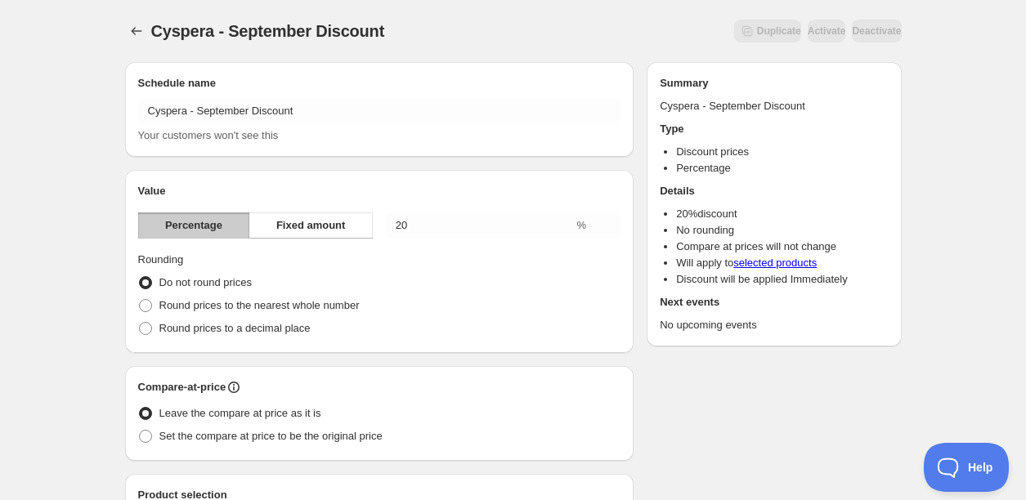
click at [433, 276] on div "Do not round prices" at bounding box center [379, 282] width 483 height 23
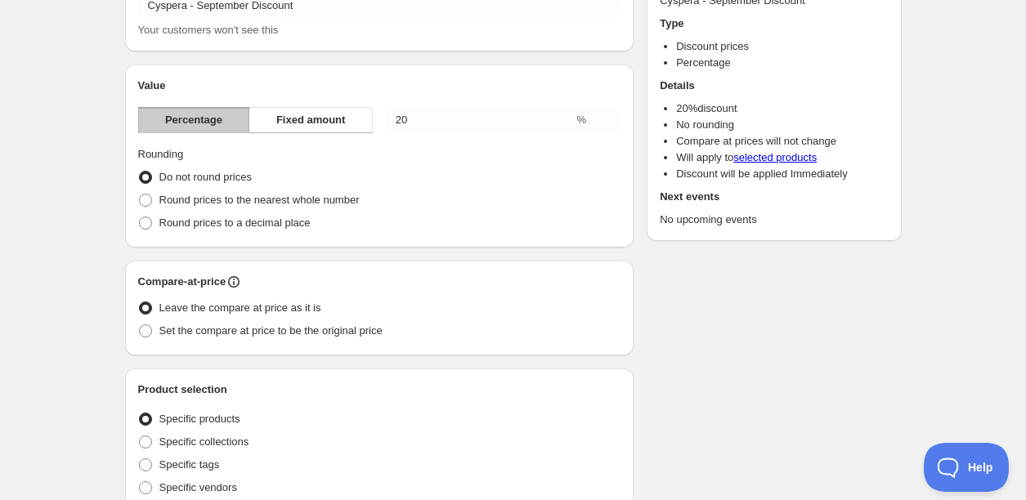
scroll to position [118, 0]
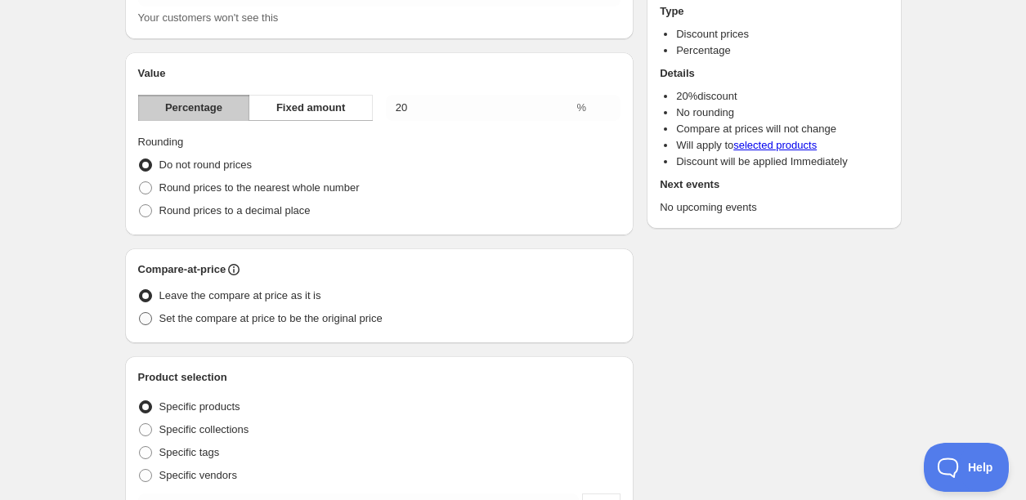
click at [159, 318] on span "Set the compare at price to be the original price" at bounding box center [270, 318] width 223 height 12
click at [140, 313] on input "Set the compare at price to be the original price" at bounding box center [139, 312] width 1 height 1
radio input "true"
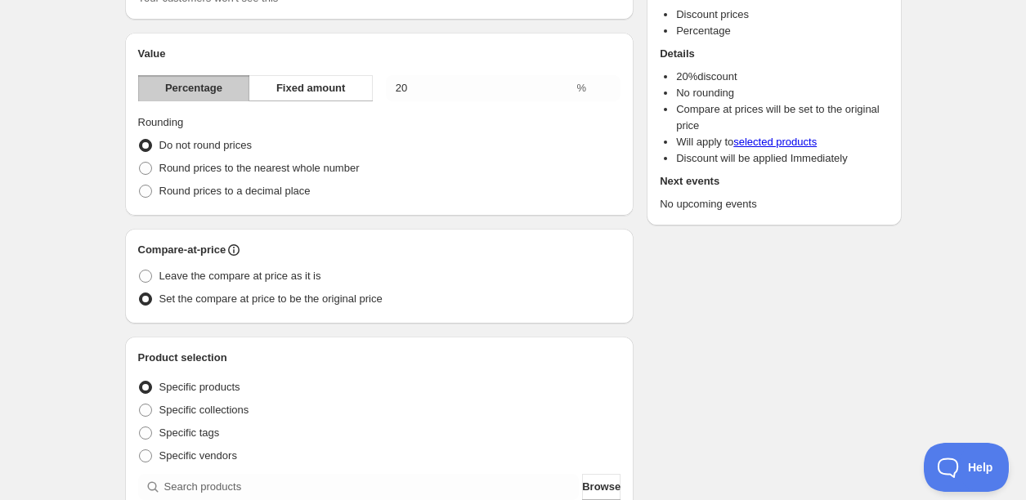
scroll to position [383, 0]
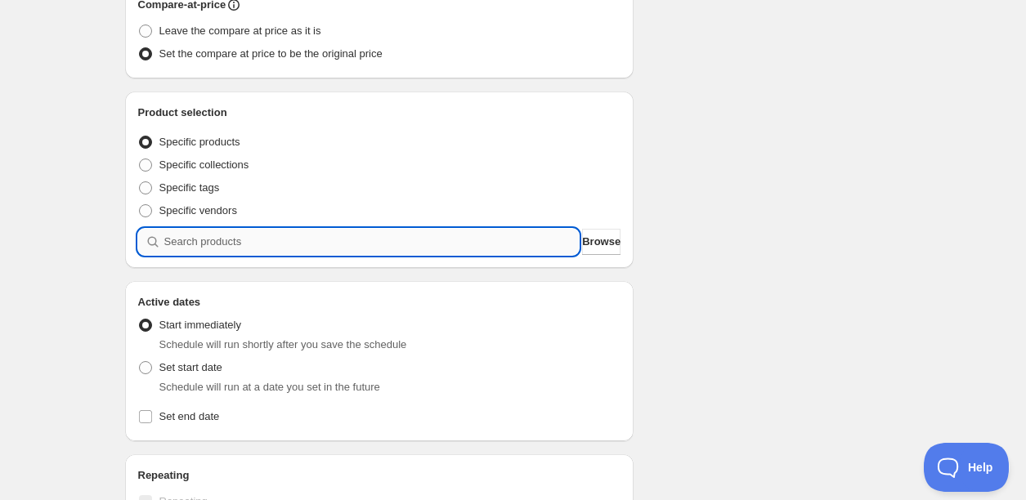
click at [298, 246] on input "search" at bounding box center [371, 242] width 415 height 26
type input "c"
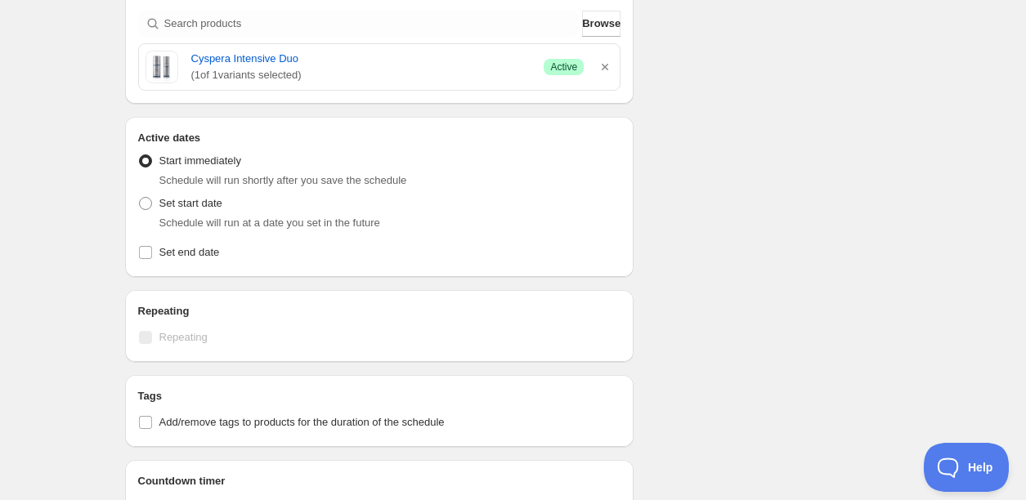
scroll to position [602, 0]
click at [146, 252] on input "Set end date" at bounding box center [145, 251] width 13 height 13
checkbox input "true"
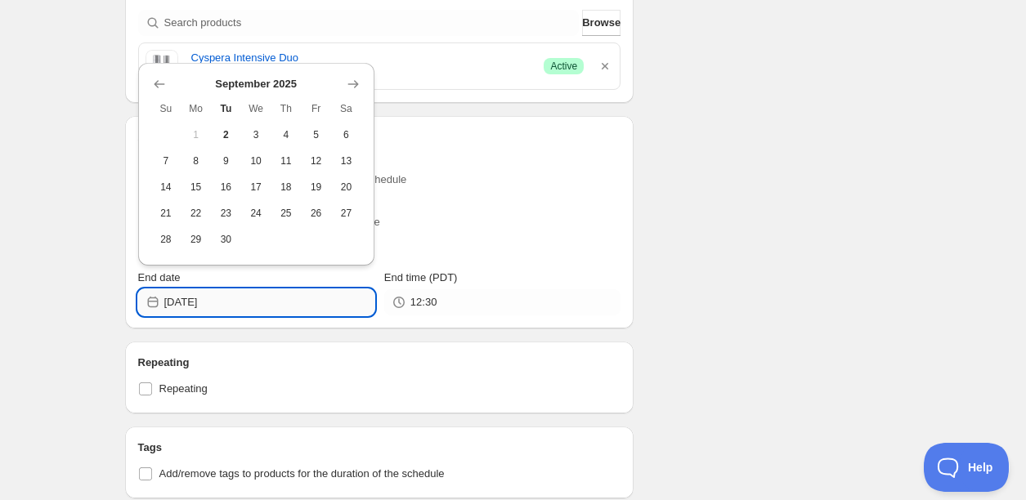
click at [338, 302] on input "[DATE]" at bounding box center [269, 302] width 210 height 26
click at [228, 240] on span "30" at bounding box center [225, 239] width 17 height 13
type input "[DATE]"
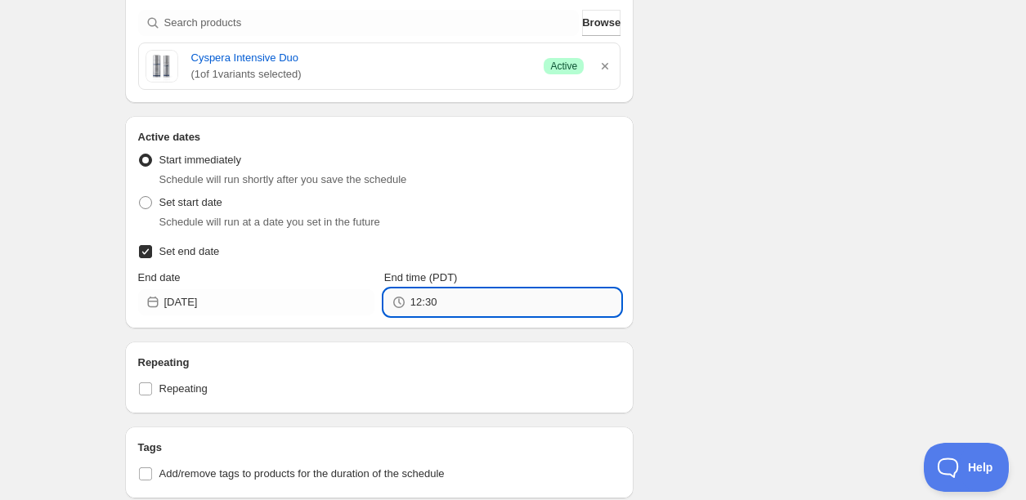
click at [453, 304] on input "12:30" at bounding box center [515, 302] width 210 height 26
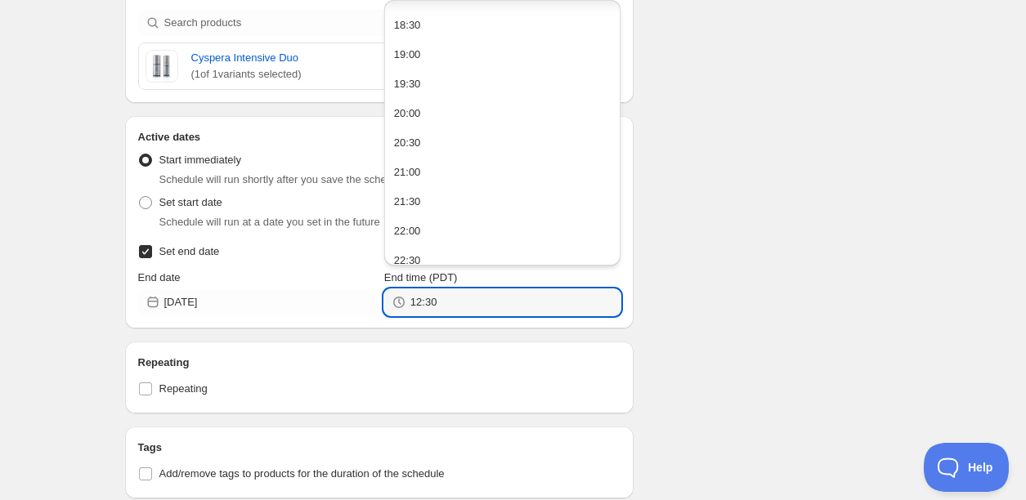
scroll to position [1154, 0]
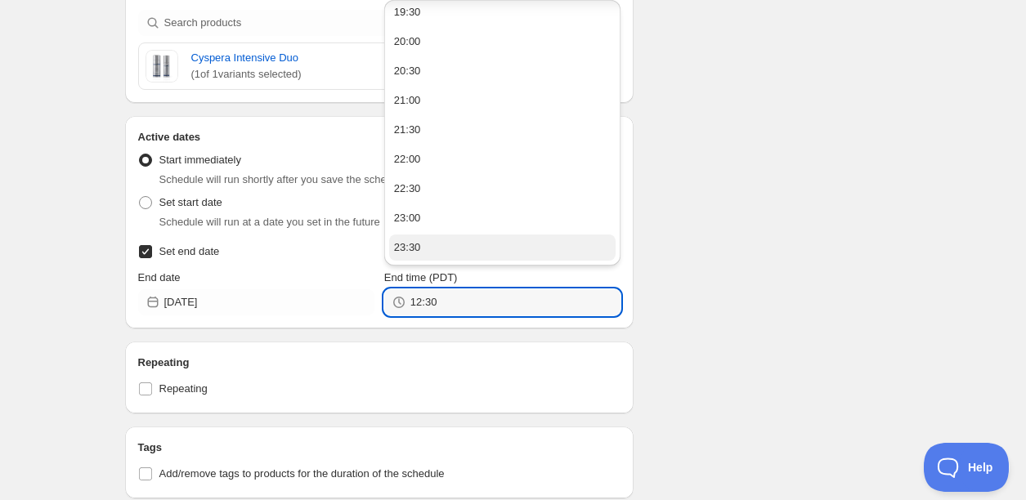
click at [481, 248] on button "23:30" at bounding box center [502, 248] width 226 height 26
type input "23:30"
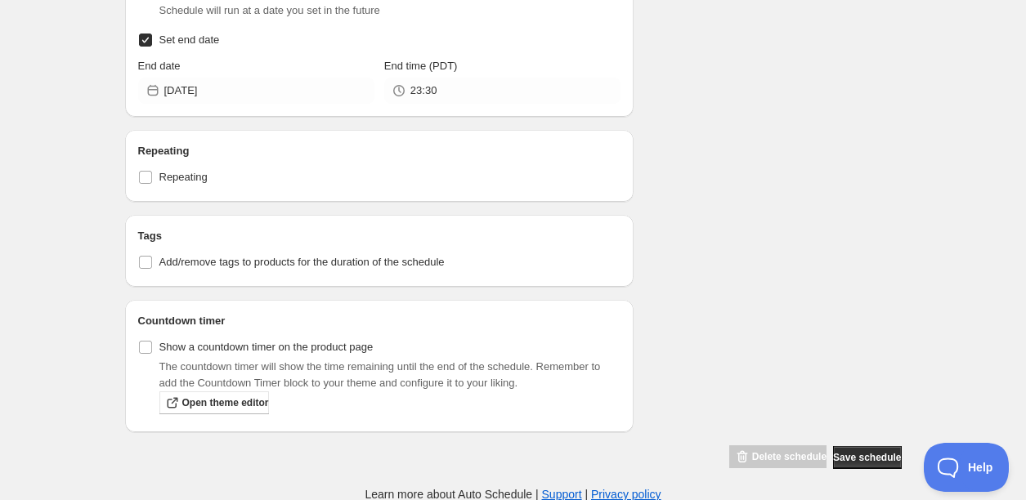
scroll to position [814, 0]
click at [867, 454] on span "Save schedule" at bounding box center [867, 456] width 68 height 13
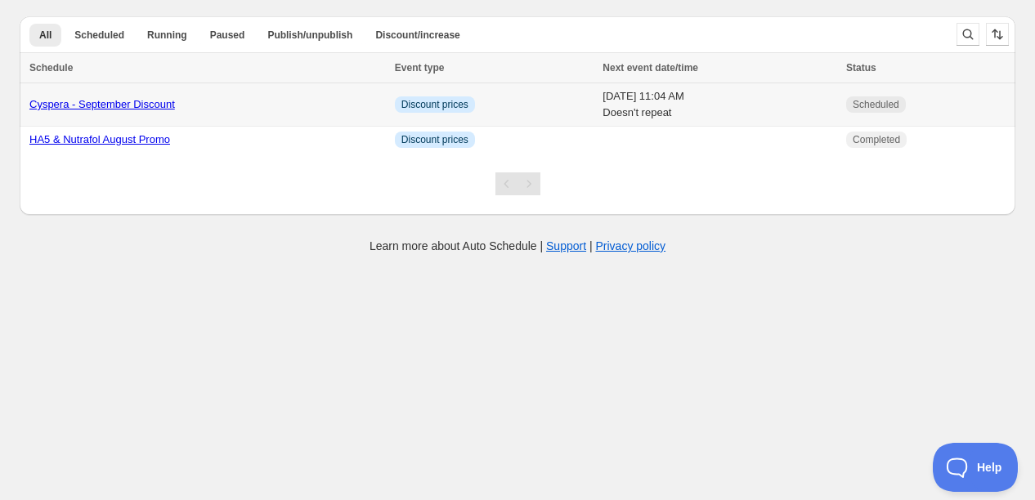
click at [159, 102] on link "Cyspera - September Discount" at bounding box center [102, 104] width 146 height 12
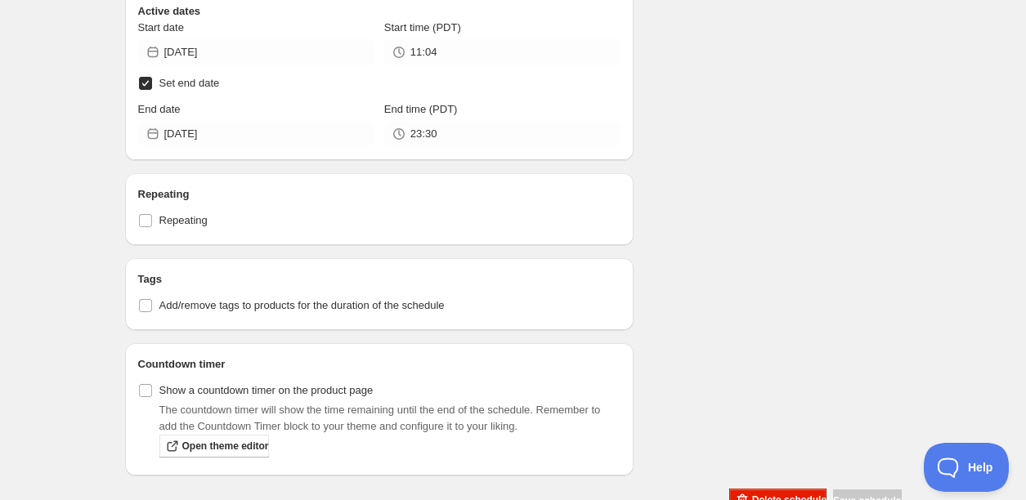
scroll to position [772, 0]
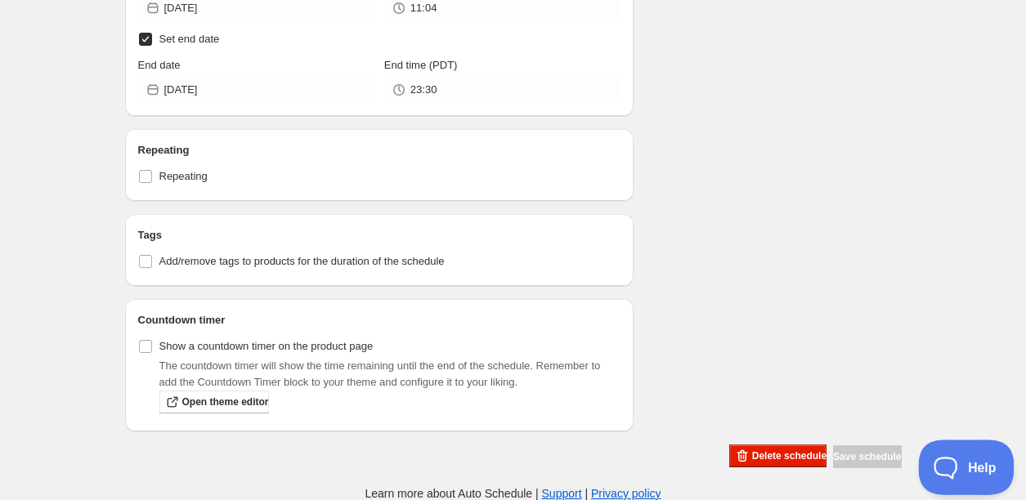
click at [971, 459] on span "Help" at bounding box center [960, 464] width 85 height 11
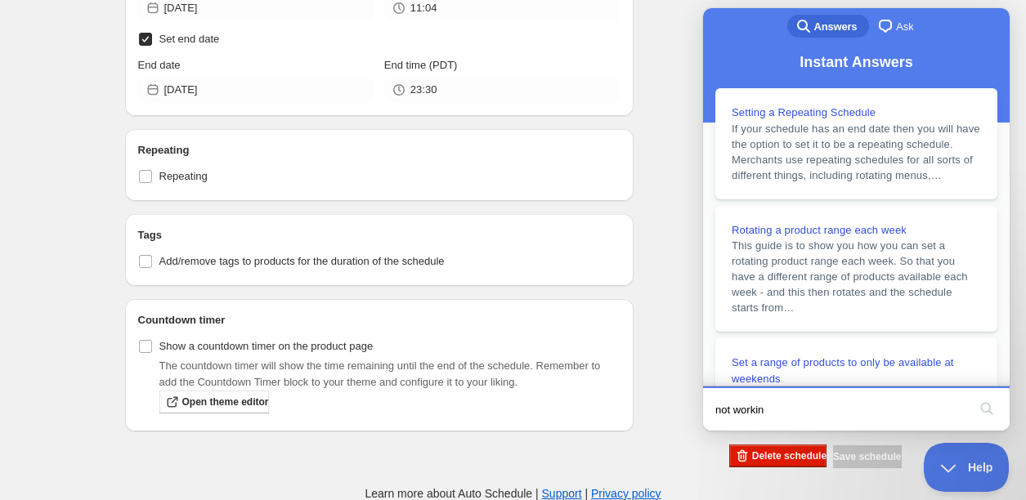
type input "not working"
click button "search" at bounding box center [987, 409] width 26 height 26
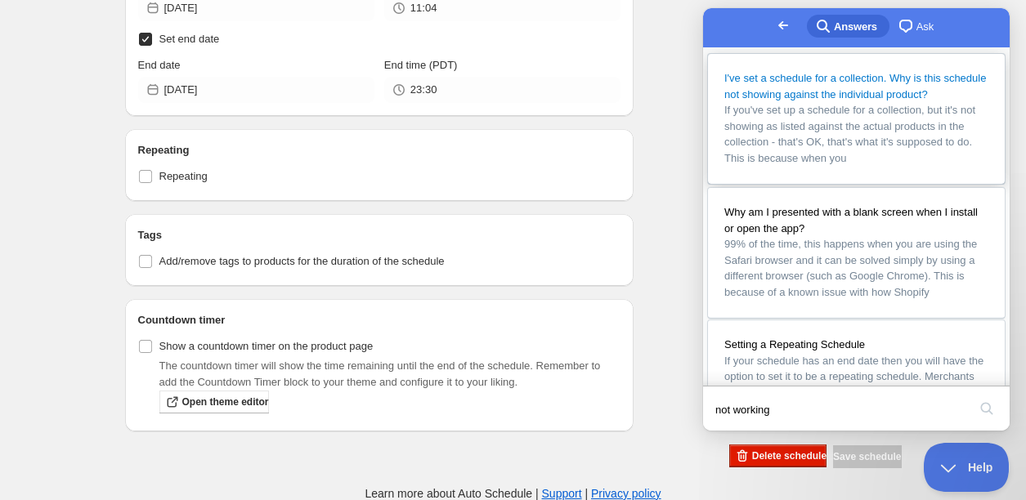
click at [817, 159] on span "If you've set up a schedule for a collection, but it's not showing as listed ag…" at bounding box center [849, 134] width 251 height 61
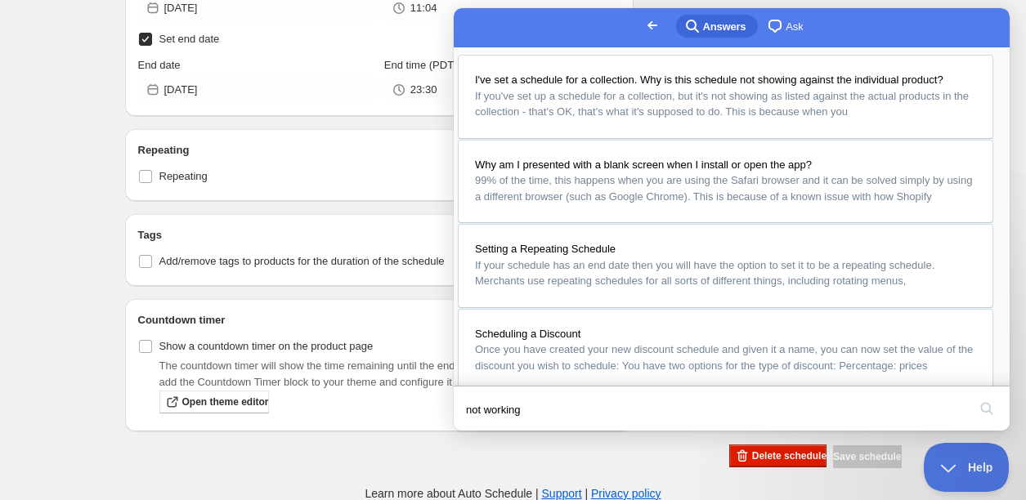
click at [484, 432] on button "Close" at bounding box center [469, 442] width 29 height 21
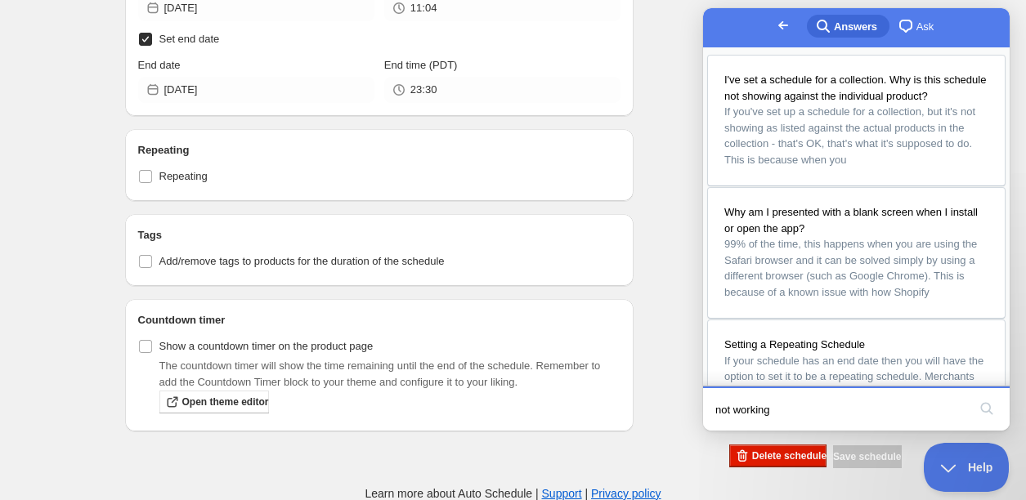
scroll to position [411, 0]
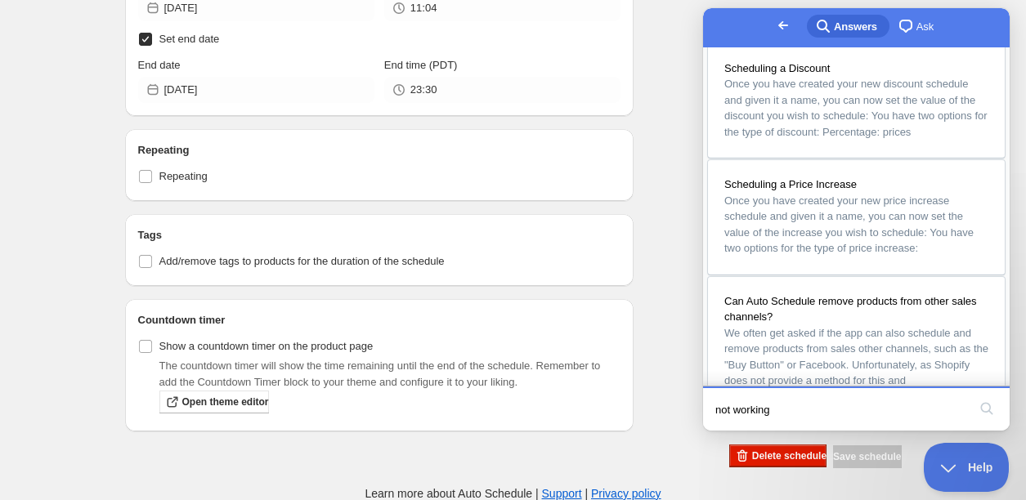
drag, startPoint x: 752, startPoint y: 408, endPoint x: 659, endPoint y: 397, distance: 93.8
click at [703, 397] on html "Go back search-medium Answers chat-square Ask I've set a schedule for a collect…" at bounding box center [856, 219] width 307 height 423
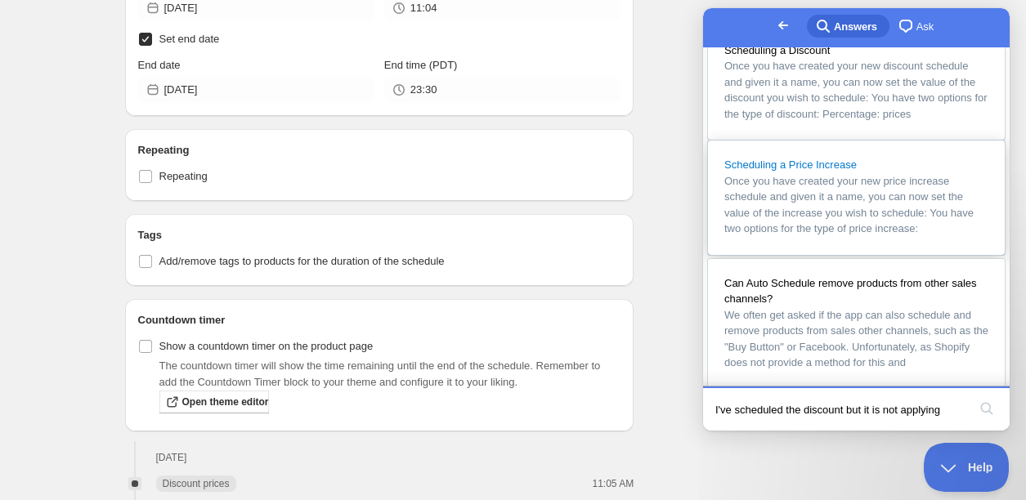
type input "I've scheduled the discount but it is not applying"
click at [974, 396] on button "search" at bounding box center [987, 409] width 26 height 26
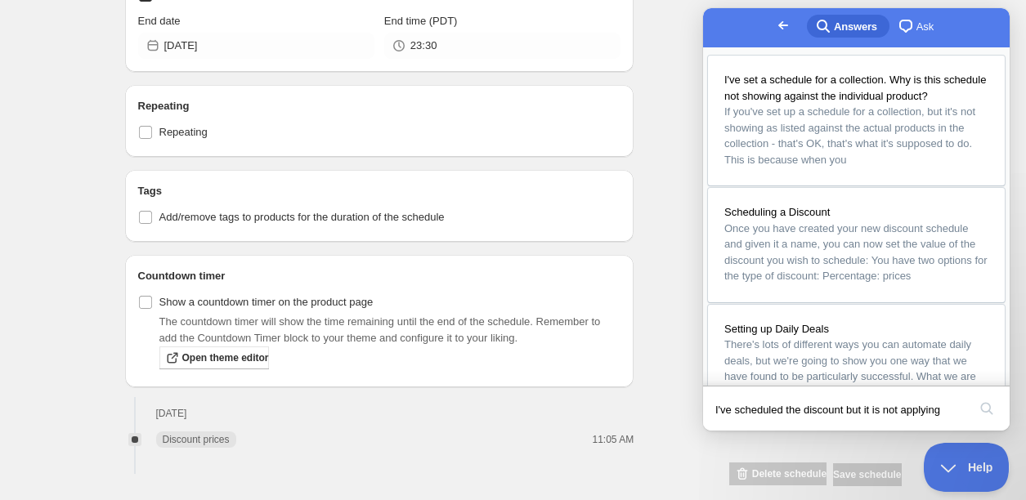
scroll to position [834, 0]
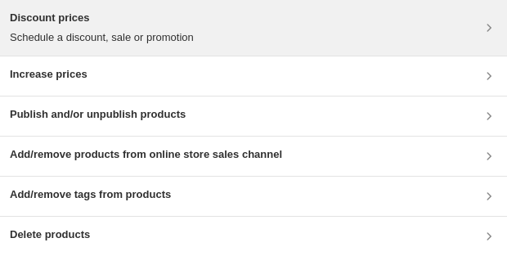
click at [118, 40] on p "Schedule a discount, sale or promotion" at bounding box center [102, 37] width 184 height 16
